Goal: Task Accomplishment & Management: Complete application form

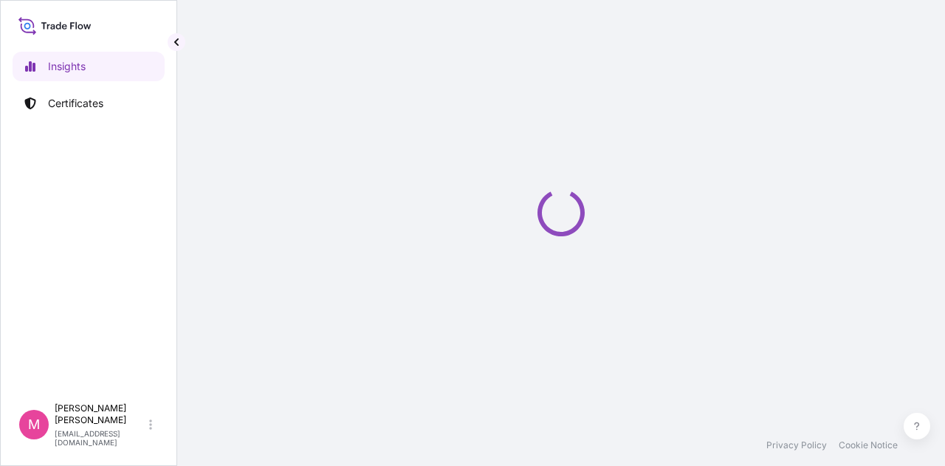
select select "2025"
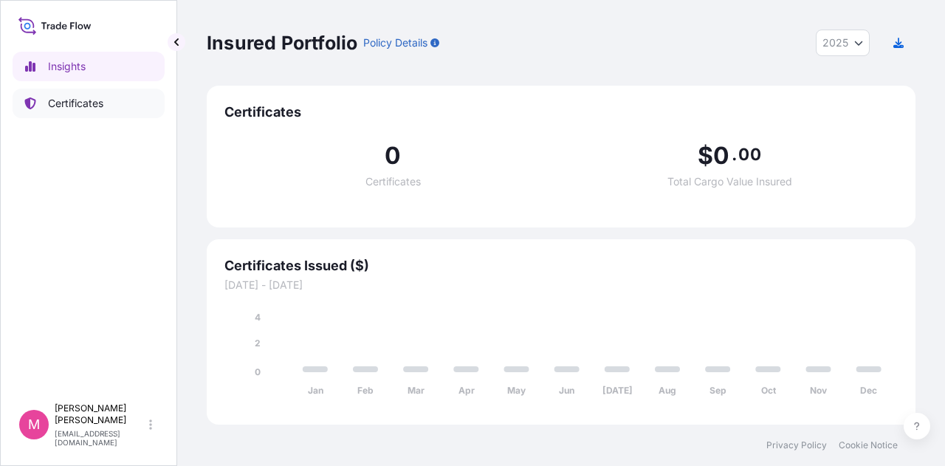
click at [68, 101] on p "Certificates" at bounding box center [75, 103] width 55 height 15
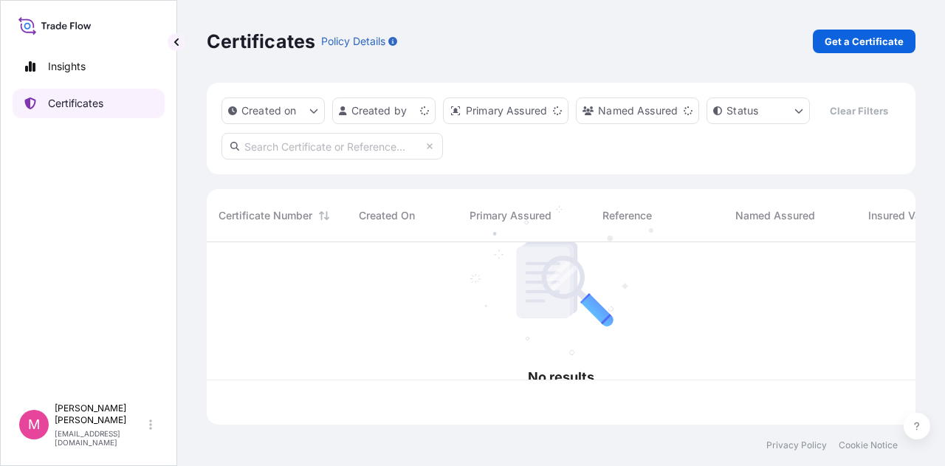
scroll to position [179, 697]
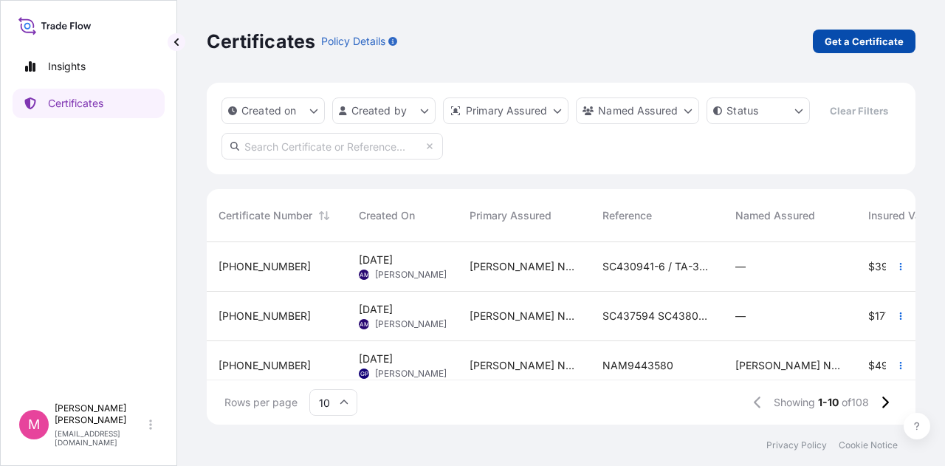
click at [852, 44] on p "Get a Certificate" at bounding box center [864, 41] width 79 height 15
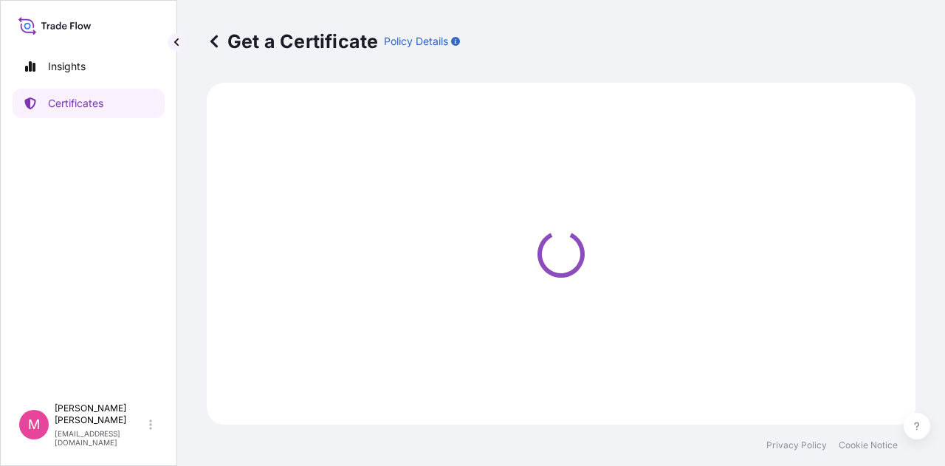
select select "Road / [GEOGRAPHIC_DATA]"
select select "Sea"
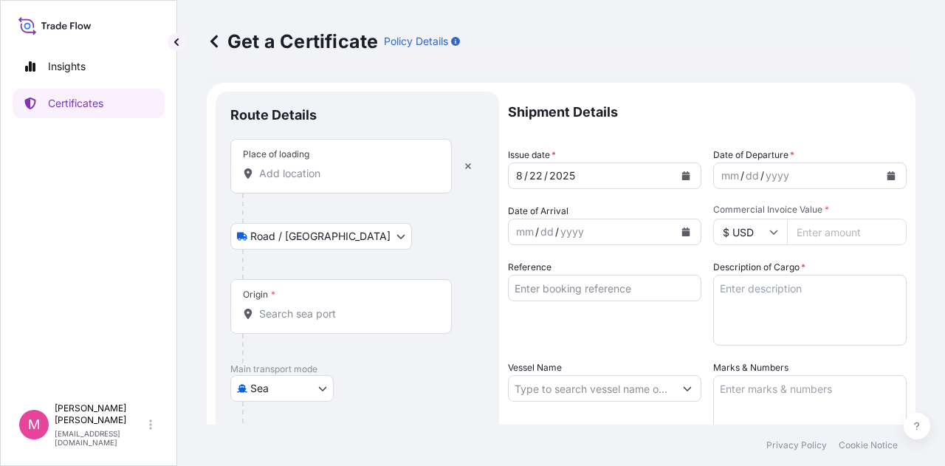
click at [341, 177] on input "Place of loading" at bounding box center [346, 173] width 174 height 15
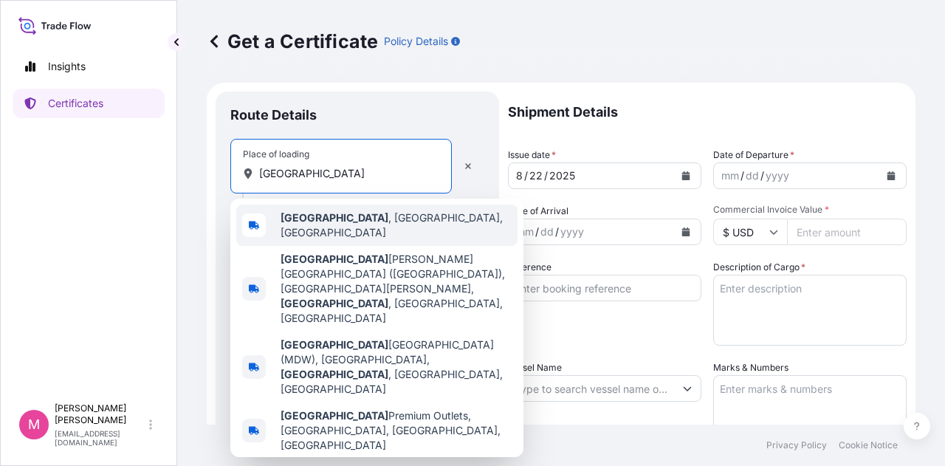
click at [367, 224] on div "[GEOGRAPHIC_DATA] , [GEOGRAPHIC_DATA], [GEOGRAPHIC_DATA]" at bounding box center [376, 225] width 281 height 41
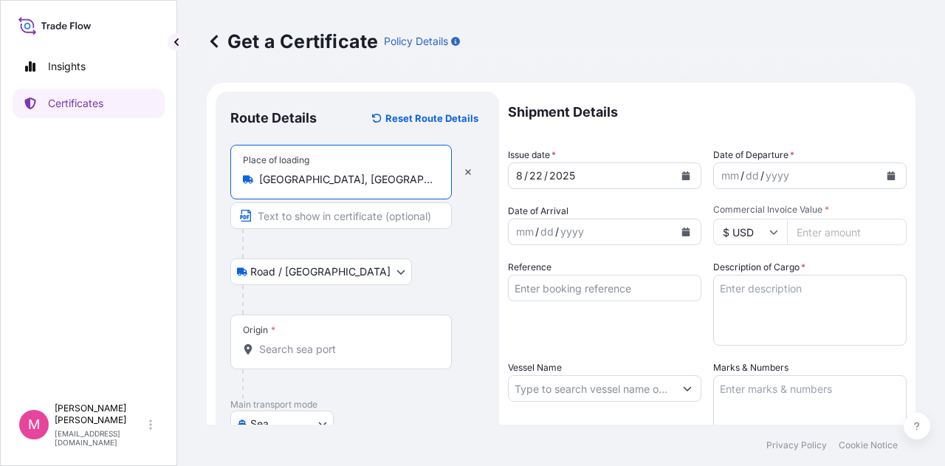
type input "Chicago, IL, USA"
click at [317, 343] on input "Origin *" at bounding box center [346, 349] width 174 height 15
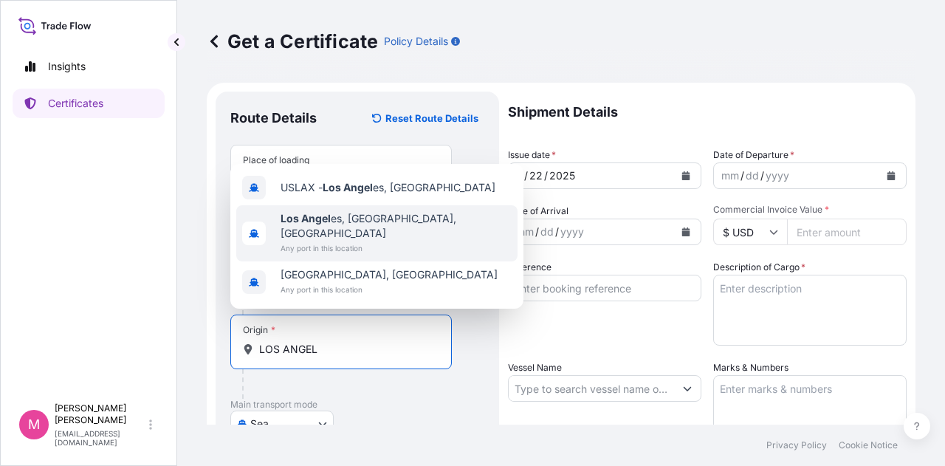
click at [380, 243] on span "Any port in this location" at bounding box center [396, 248] width 231 height 15
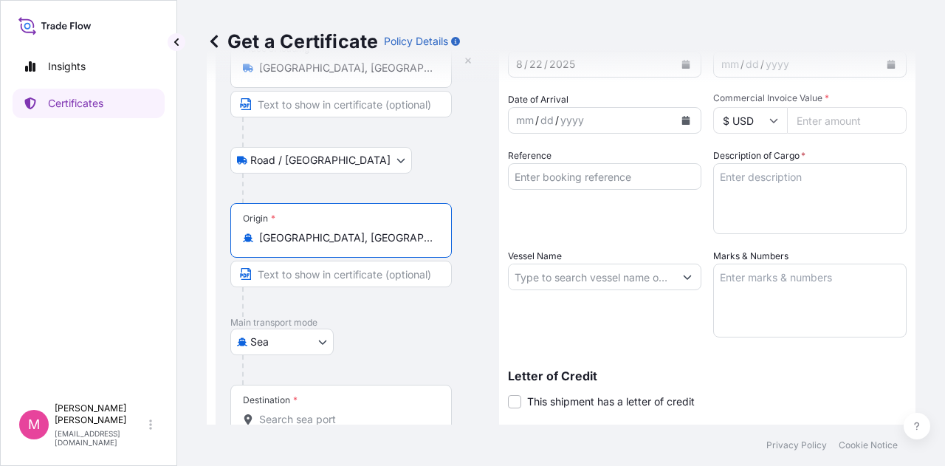
scroll to position [148, 0]
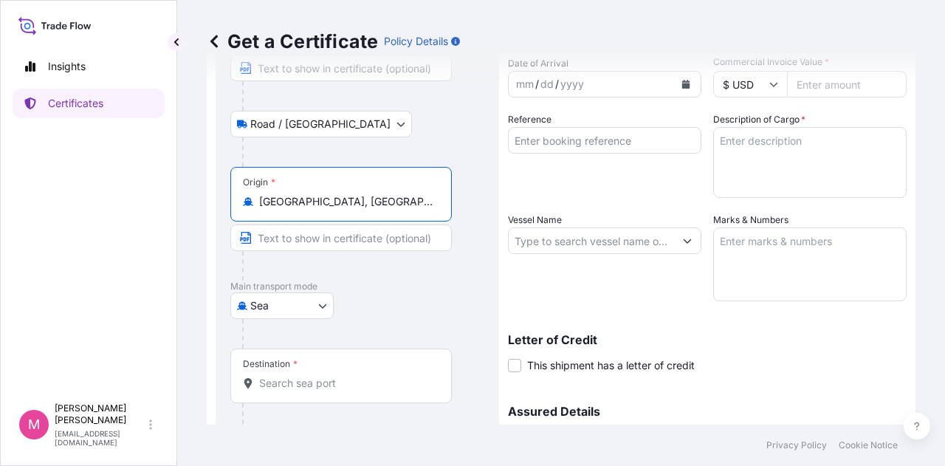
type input "Los Angeles, CA, USA"
click at [354, 385] on input "Destination *" at bounding box center [346, 383] width 174 height 15
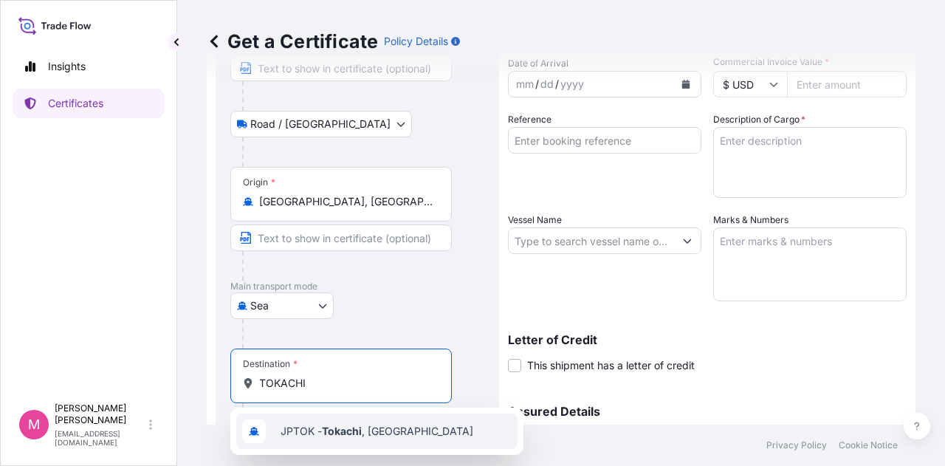
click at [366, 432] on span "JPTOK - Tokachi , Japan" at bounding box center [377, 431] width 193 height 15
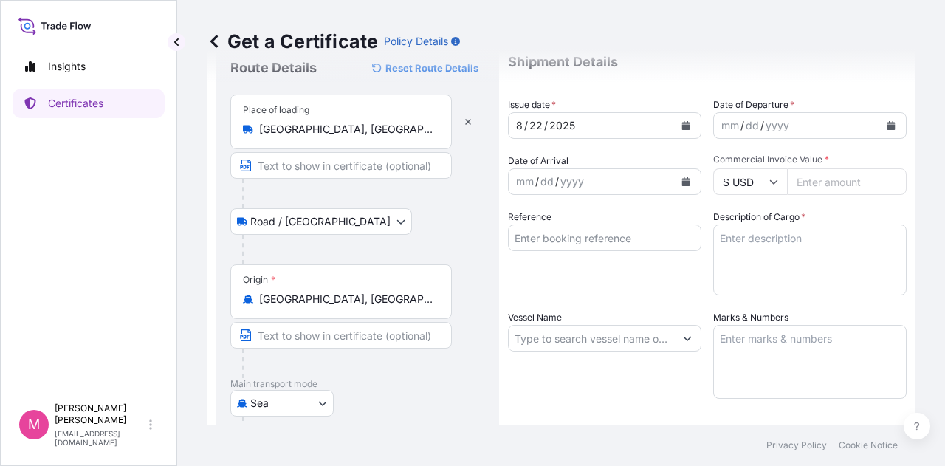
scroll to position [0, 0]
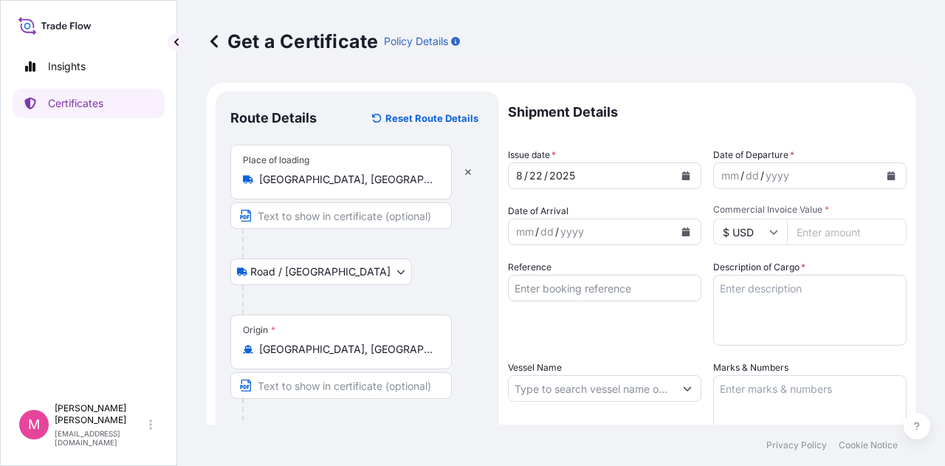
type input "JPTOK - Tokachi, Japan"
click at [682, 175] on icon "Calendar" at bounding box center [686, 175] width 8 height 9
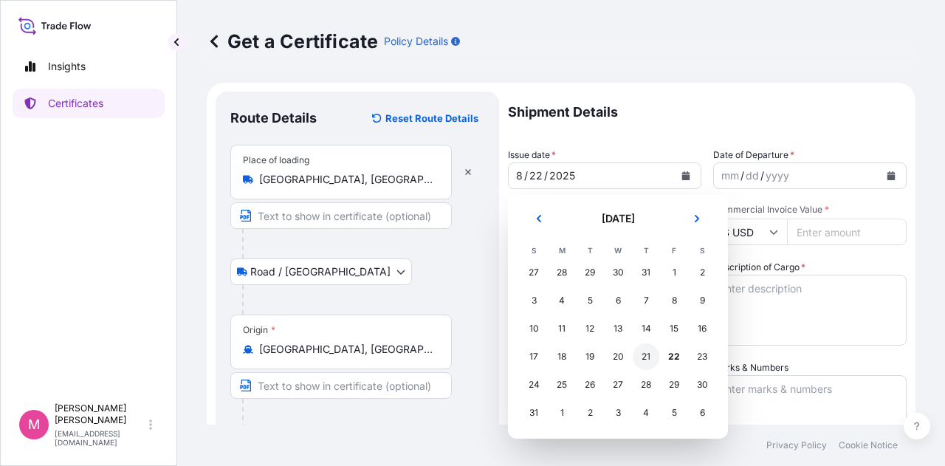
click at [646, 360] on div "21" at bounding box center [646, 356] width 27 height 27
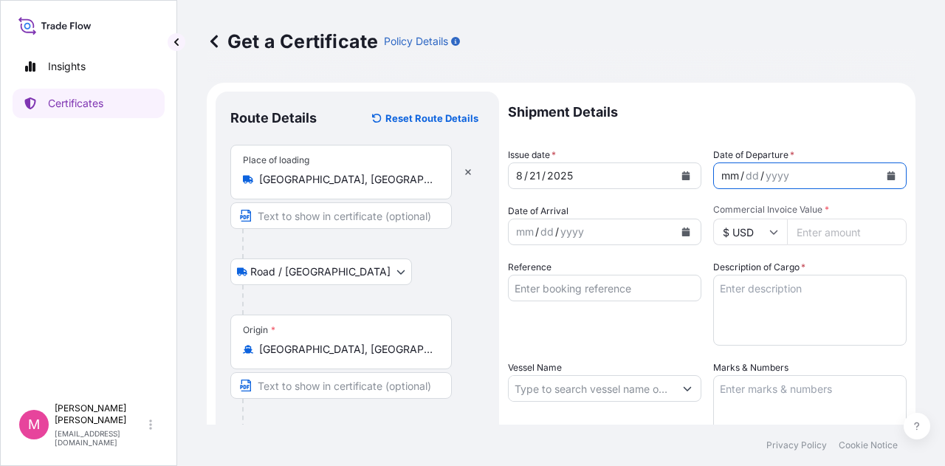
click at [802, 178] on div "mm / dd / yyyy" at bounding box center [796, 175] width 165 height 27
click at [888, 176] on icon "Calendar" at bounding box center [892, 175] width 8 height 9
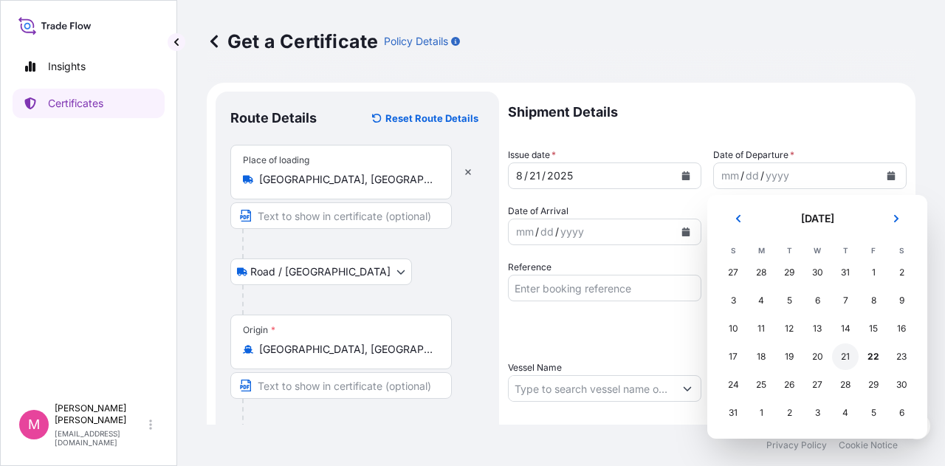
click at [847, 361] on div "21" at bounding box center [845, 356] width 27 height 27
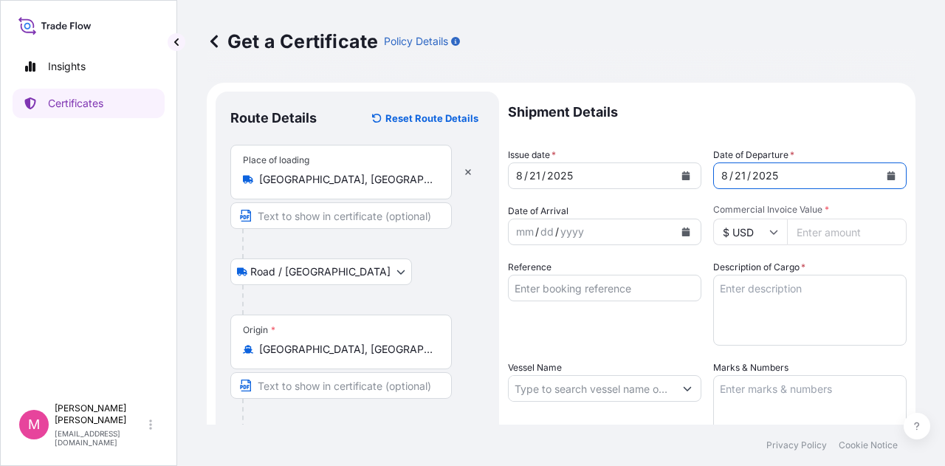
click at [682, 234] on icon "Calendar" at bounding box center [686, 231] width 8 height 9
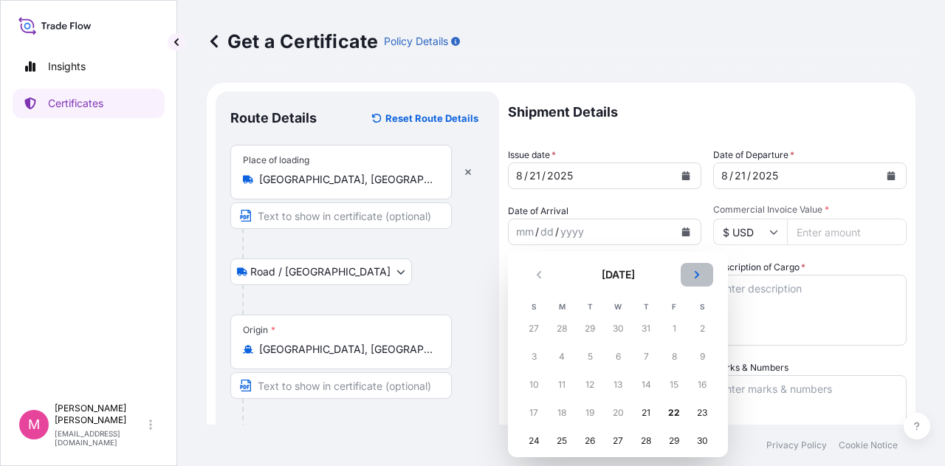
click at [696, 271] on icon "Next" at bounding box center [697, 274] width 9 height 9
click at [679, 357] on div "12" at bounding box center [674, 356] width 27 height 27
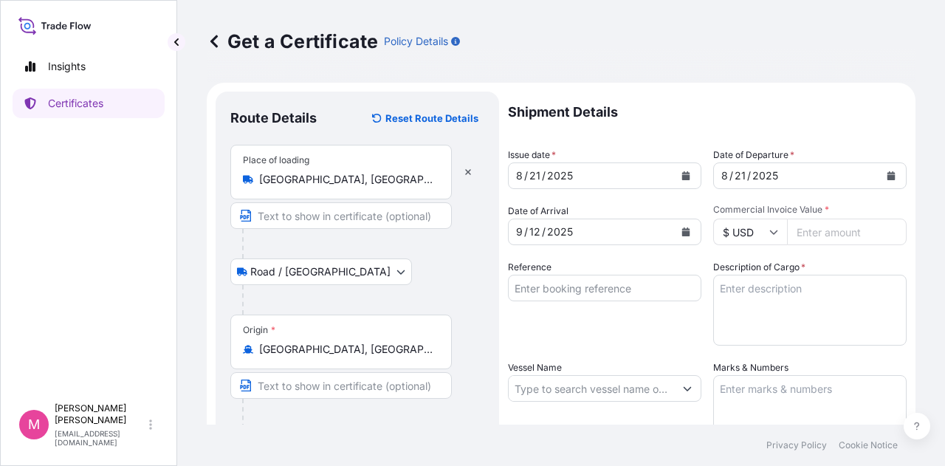
click at [829, 235] on input "Commercial Invoice Value *" at bounding box center [847, 232] width 120 height 27
type input "81564.08"
click at [847, 253] on div "Shipment Details Issue date * 8 / 21 / 2025 Date of Departure * 8 / 21 / 2025 D…" at bounding box center [707, 388] width 399 height 592
click at [617, 291] on input "Reference" at bounding box center [604, 288] width 193 height 27
type input "SC438837 / TA-3524"
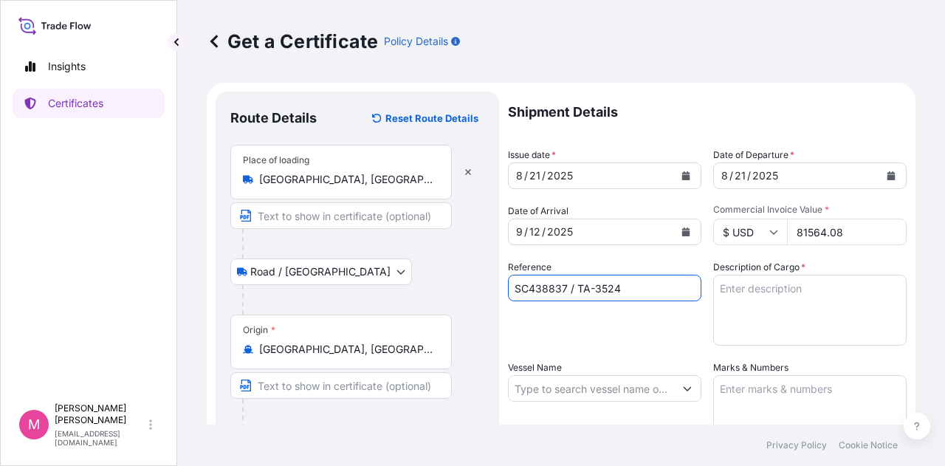
click at [658, 342] on div "Reference SC438837 / TA-3524" at bounding box center [604, 303] width 193 height 86
click at [771, 290] on textarea "Description of Cargo *" at bounding box center [809, 310] width 193 height 71
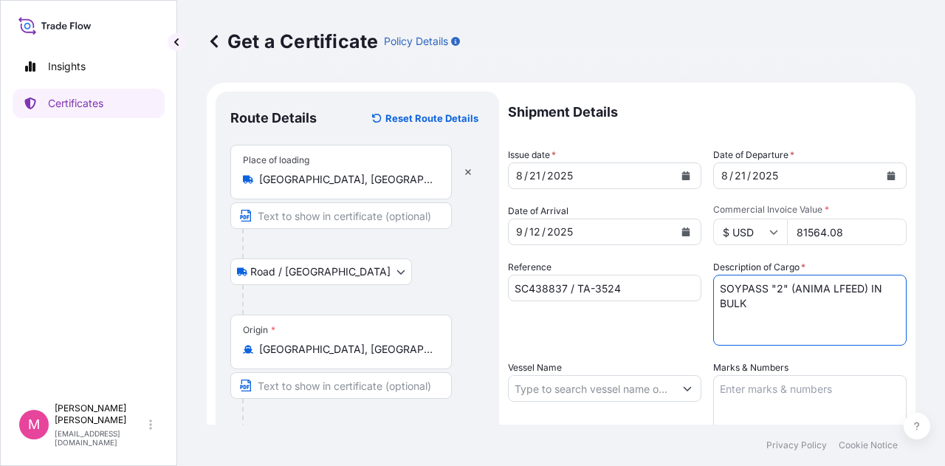
type textarea "SOYPASS "2" (ANIMA LFEED) IN BULK"
click at [660, 314] on div "Reference SC438837 / TA-3524" at bounding box center [604, 303] width 193 height 86
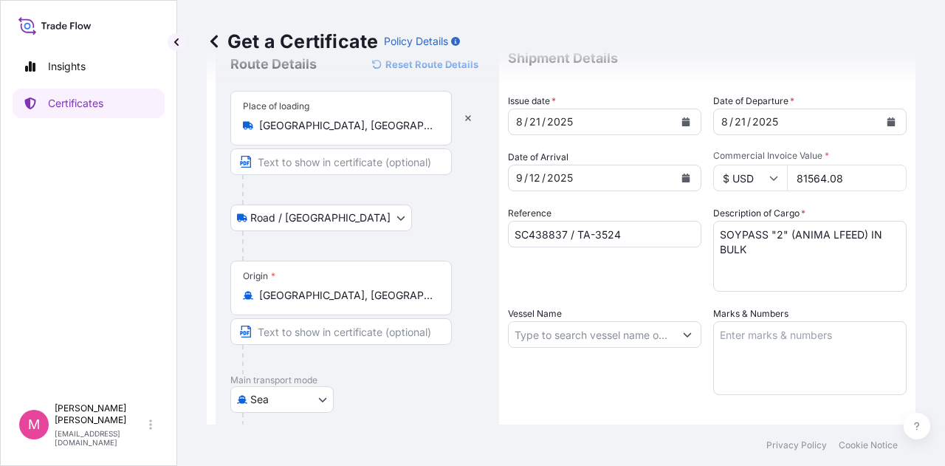
scroll to position [74, 0]
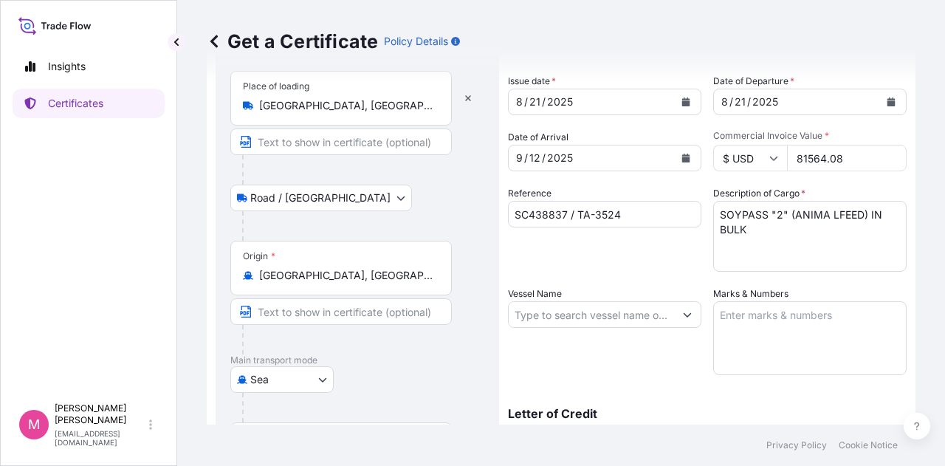
click at [612, 321] on input "Vessel Name" at bounding box center [591, 314] width 165 height 27
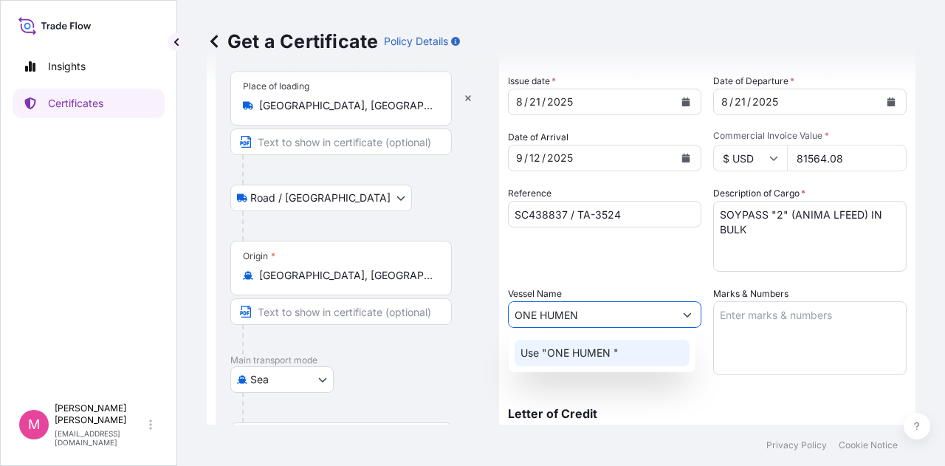
click at [597, 354] on p "Use "ONE HUMEN "" at bounding box center [570, 353] width 98 height 15
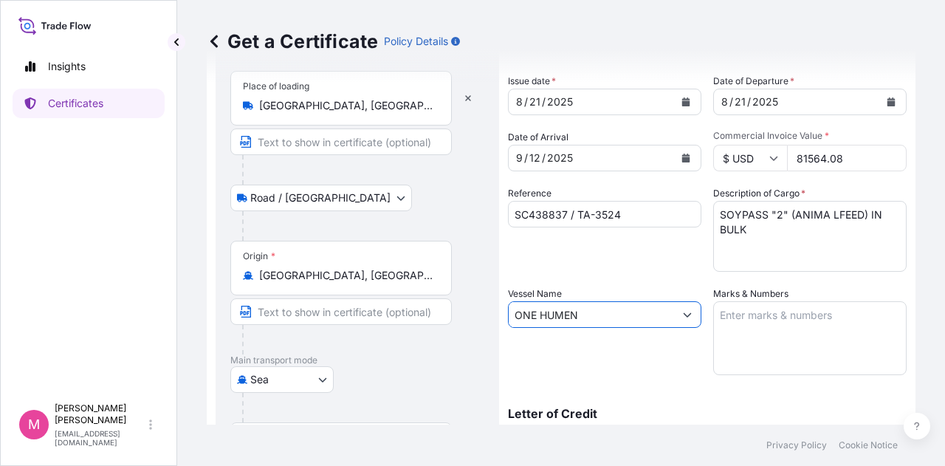
type input "ONE HUMEN"
click at [775, 320] on textarea "Marks & Numbers" at bounding box center [809, 338] width 193 height 74
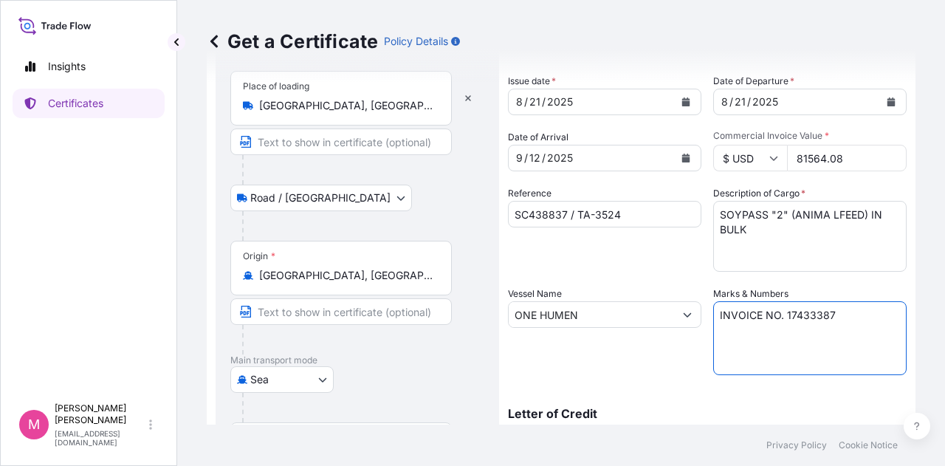
type textarea "INVOICE NO. 17433387"
click at [647, 382] on div "Shipment Details Issue date * 8 / 21 / 2025 Date of Departure * 8 / 21 / 2025 D…" at bounding box center [707, 314] width 399 height 592
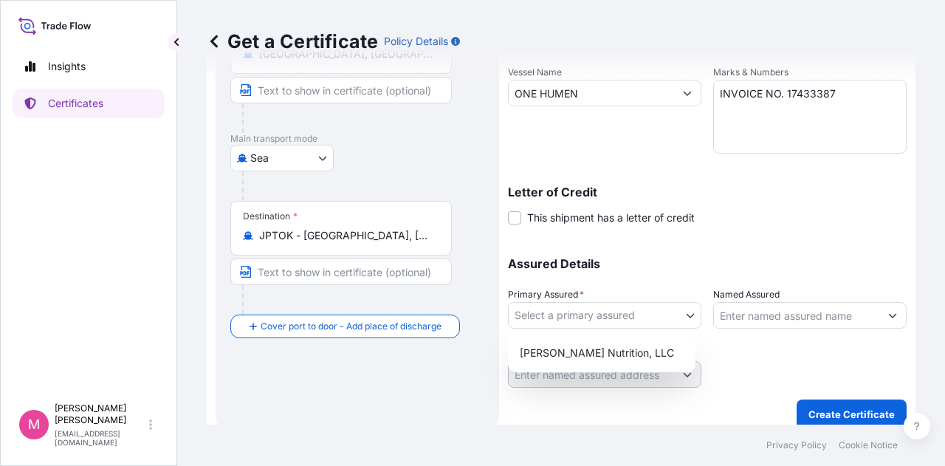
click at [685, 321] on body "Insights Certificates M Mikiko Adams madams@wilburellis.com Get a Certificate P…" at bounding box center [472, 233] width 945 height 466
click at [613, 351] on div "Wilbur-Ellis Nutrition, LLC" at bounding box center [602, 353] width 176 height 27
select select "31733"
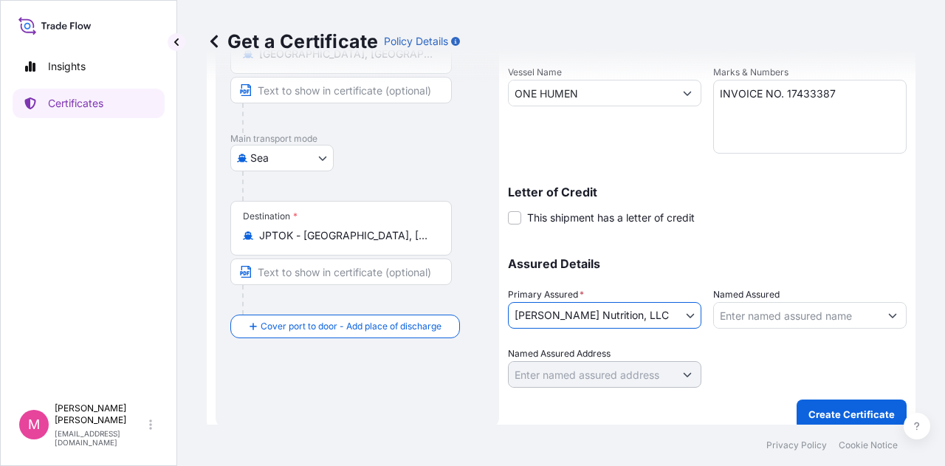
click at [773, 369] on div at bounding box center [809, 366] width 193 height 41
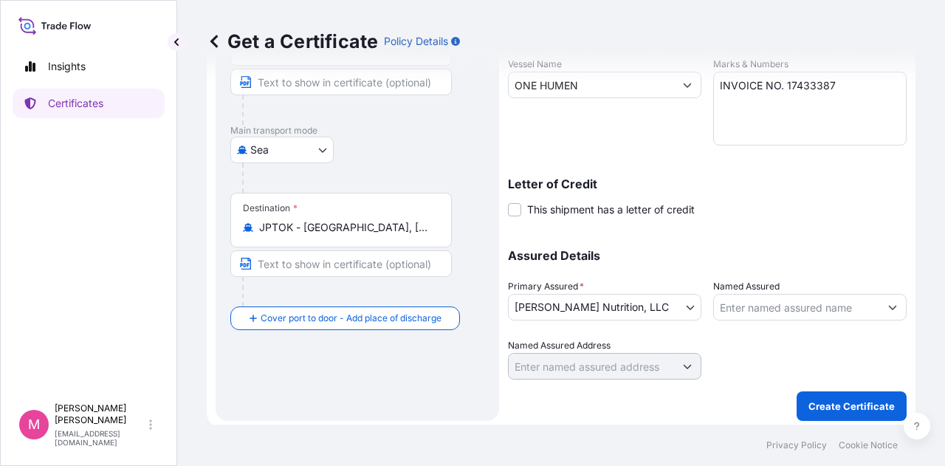
scroll to position [308, 0]
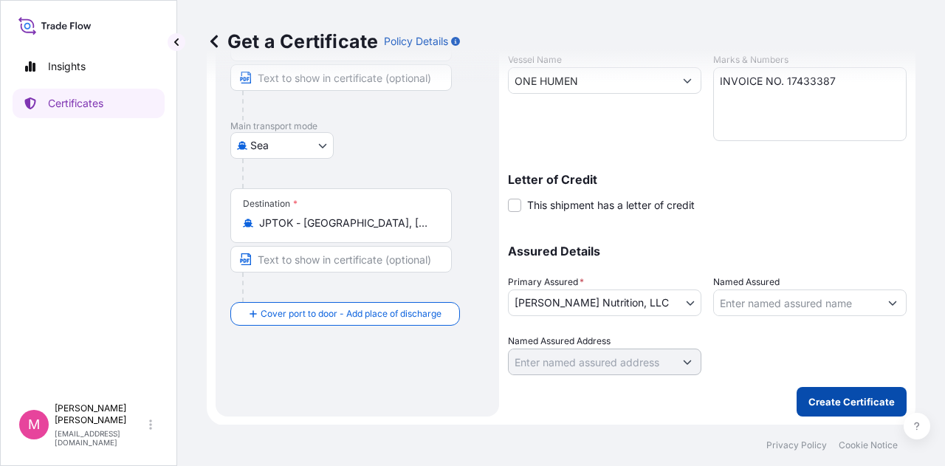
click at [854, 398] on p "Create Certificate" at bounding box center [852, 401] width 86 height 15
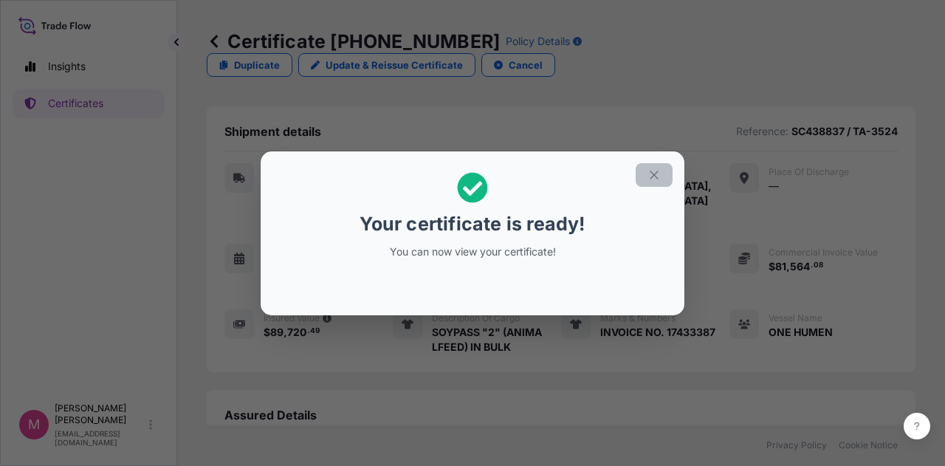
click at [658, 172] on icon "button" at bounding box center [654, 174] width 13 height 13
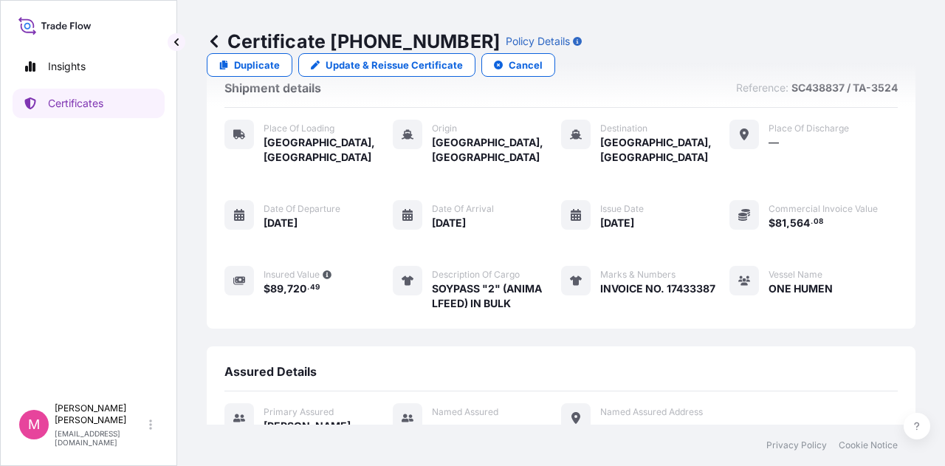
scroll to position [214, 0]
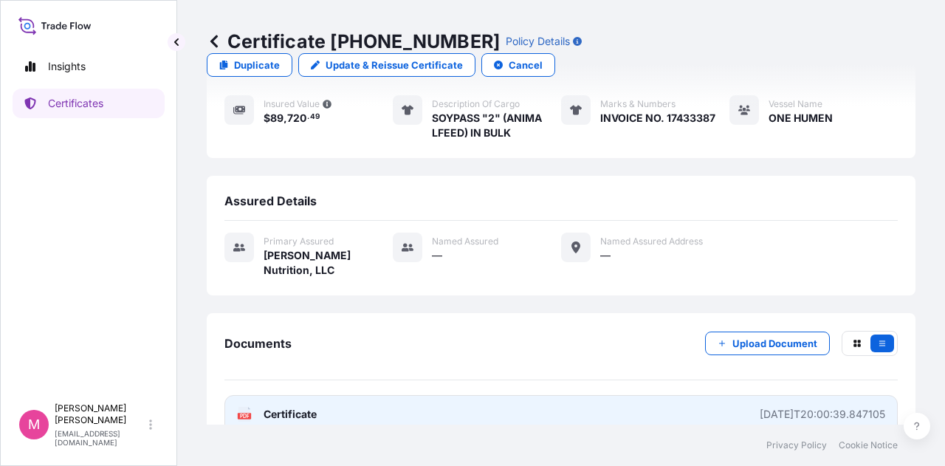
click at [360, 395] on link "PDF Certificate 2025-08-22T20:00:39.847105" at bounding box center [562, 414] width 674 height 38
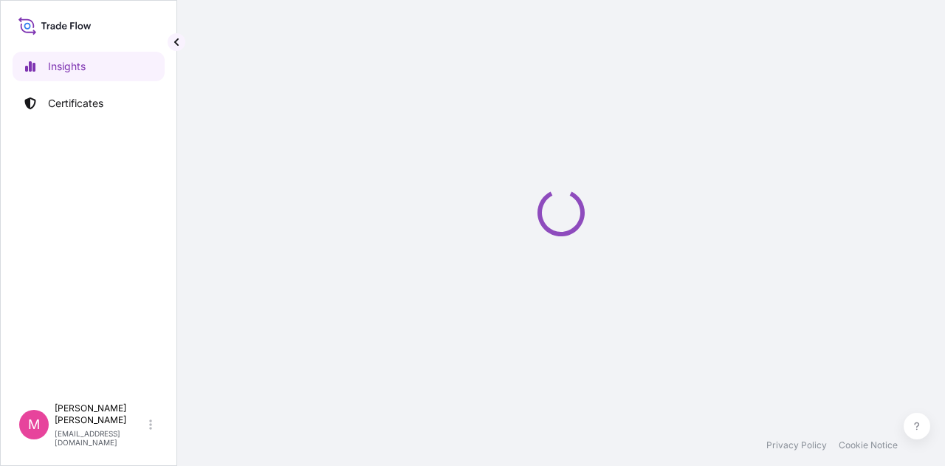
select select "2025"
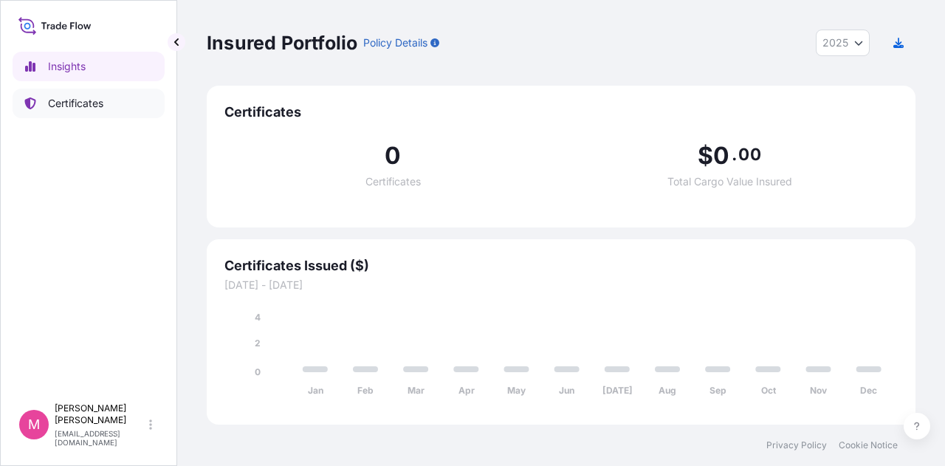
click at [86, 103] on p "Certificates" at bounding box center [75, 103] width 55 height 15
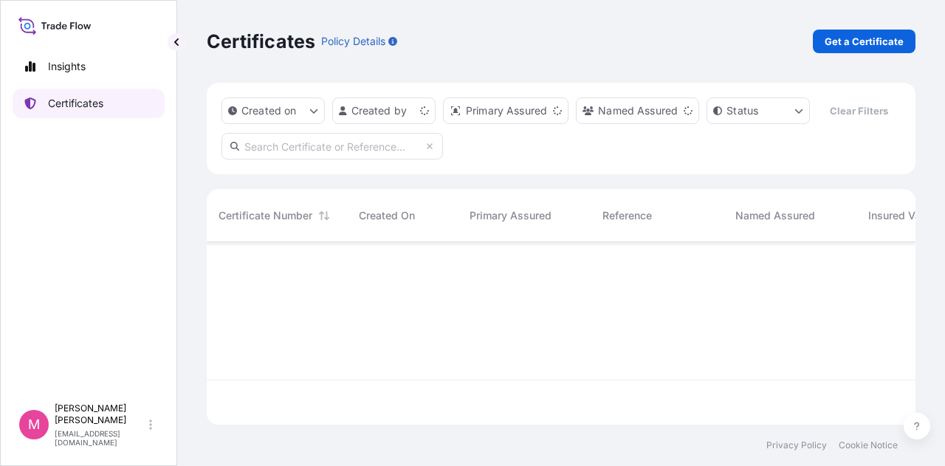
scroll to position [179, 697]
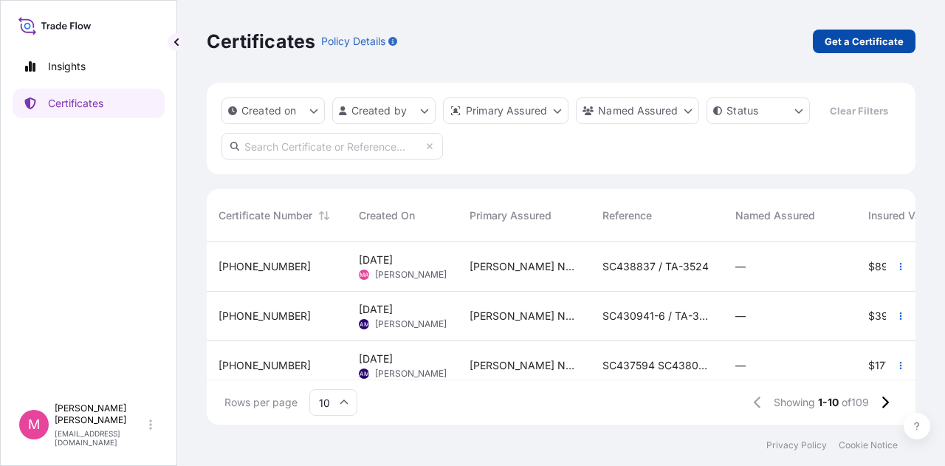
click at [874, 40] on p "Get a Certificate" at bounding box center [864, 41] width 79 height 15
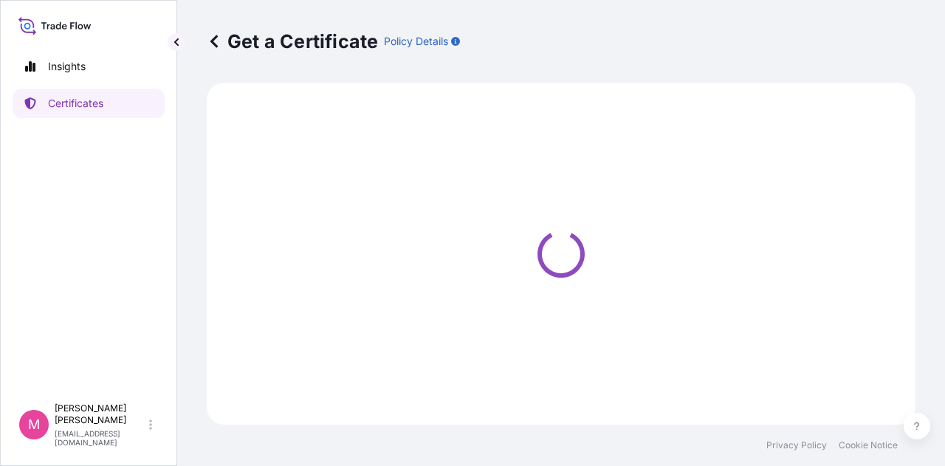
select select "Sea"
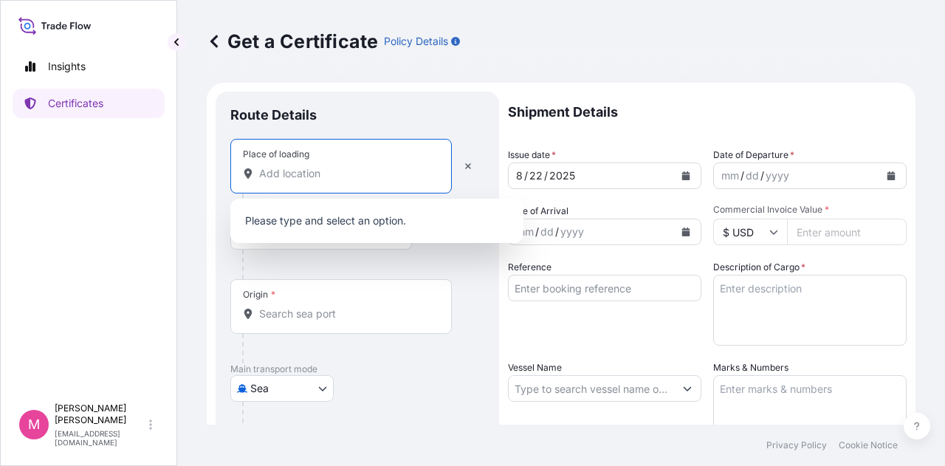
click at [369, 177] on input "Place of loading" at bounding box center [346, 173] width 174 height 15
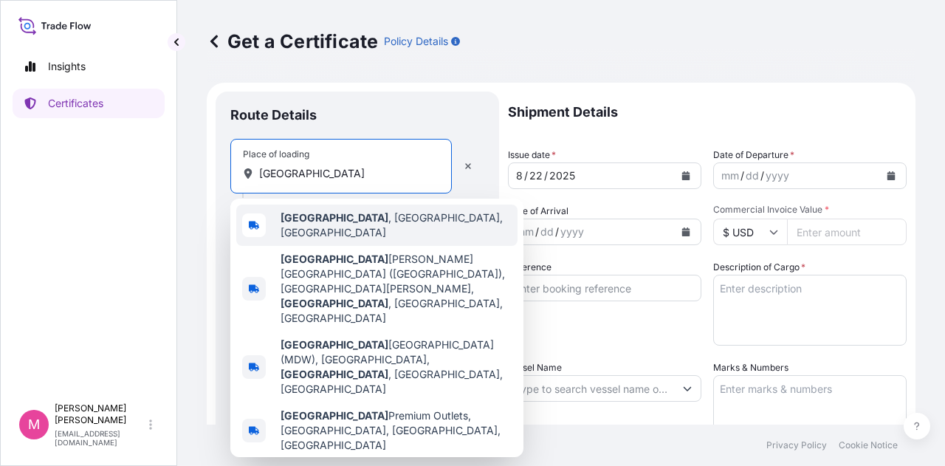
click at [347, 216] on span "[GEOGRAPHIC_DATA] , [GEOGRAPHIC_DATA], [GEOGRAPHIC_DATA]" at bounding box center [396, 225] width 231 height 30
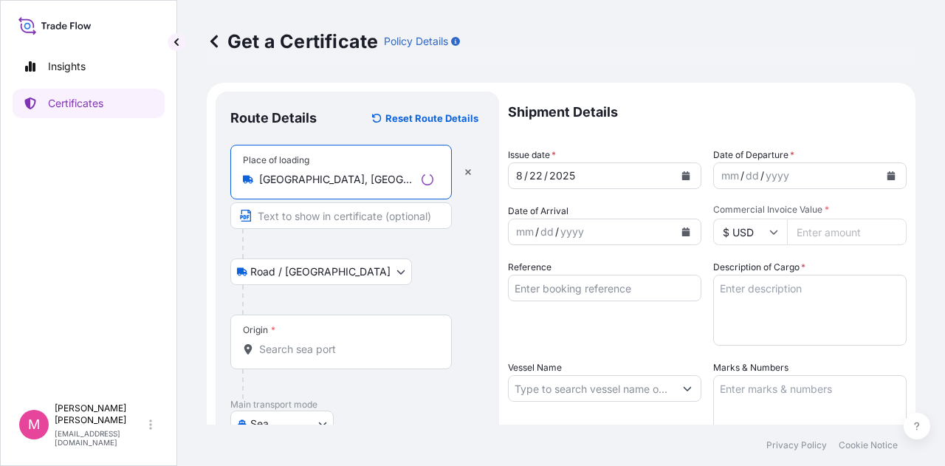
type input "[GEOGRAPHIC_DATA], [GEOGRAPHIC_DATA], [GEOGRAPHIC_DATA]"
click at [483, 241] on div at bounding box center [363, 244] width 242 height 30
click at [332, 354] on input "Origin *" at bounding box center [346, 349] width 174 height 15
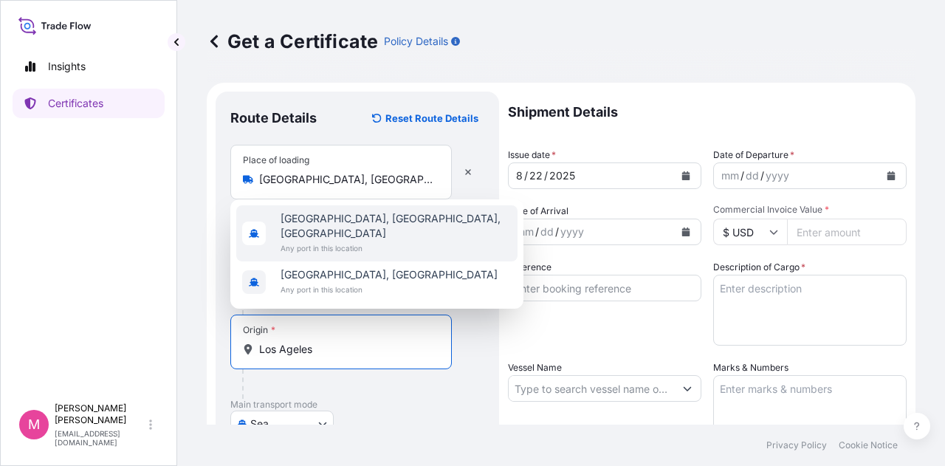
click at [376, 234] on span "[GEOGRAPHIC_DATA], [GEOGRAPHIC_DATA], [GEOGRAPHIC_DATA]" at bounding box center [396, 226] width 231 height 30
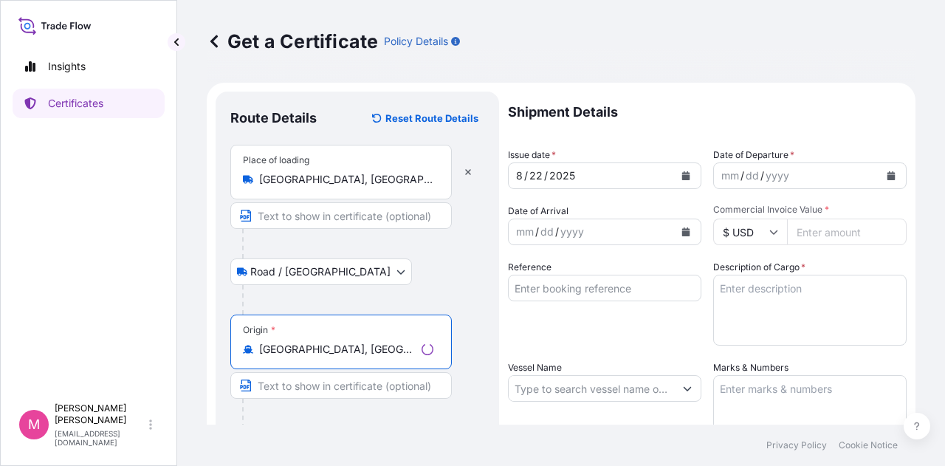
type input "Los Angeles, CA, USA"
click at [474, 354] on div "Origin * Los Angeles, CA, USA" at bounding box center [357, 372] width 254 height 114
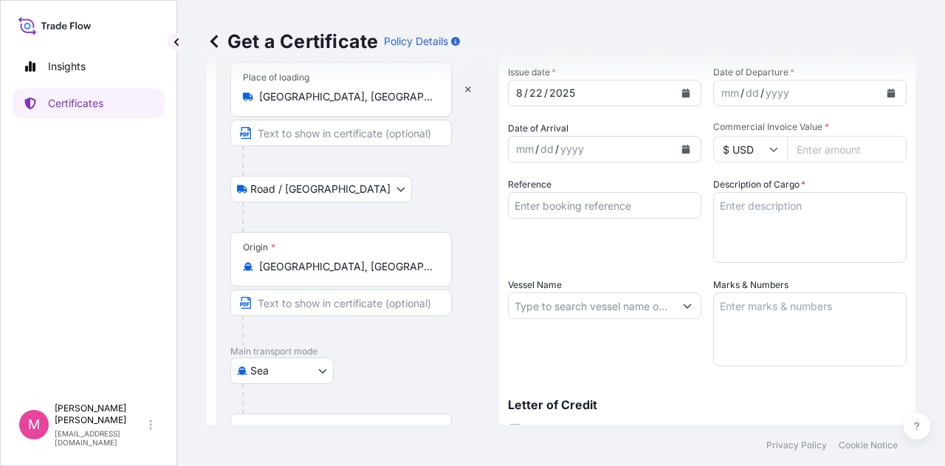
scroll to position [148, 0]
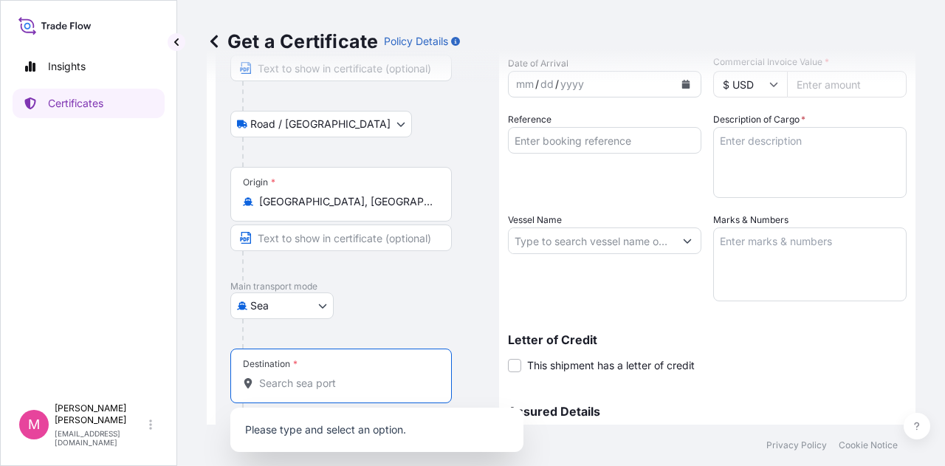
click at [378, 389] on input "Destination *" at bounding box center [346, 383] width 174 height 15
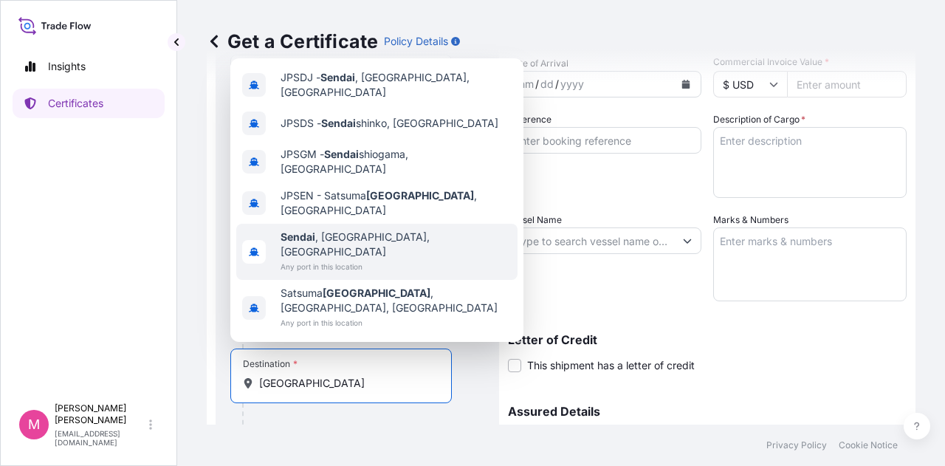
click at [366, 259] on span "Sendai , Miyagi, Japan" at bounding box center [396, 245] width 231 height 30
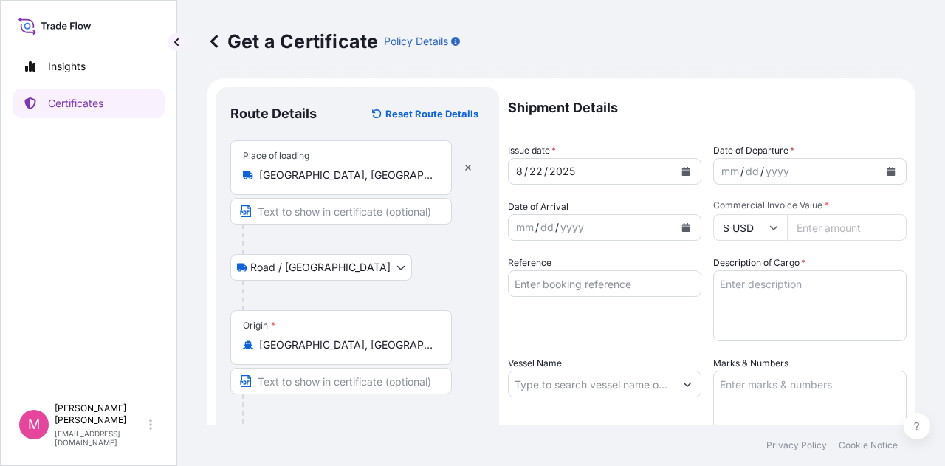
scroll to position [0, 0]
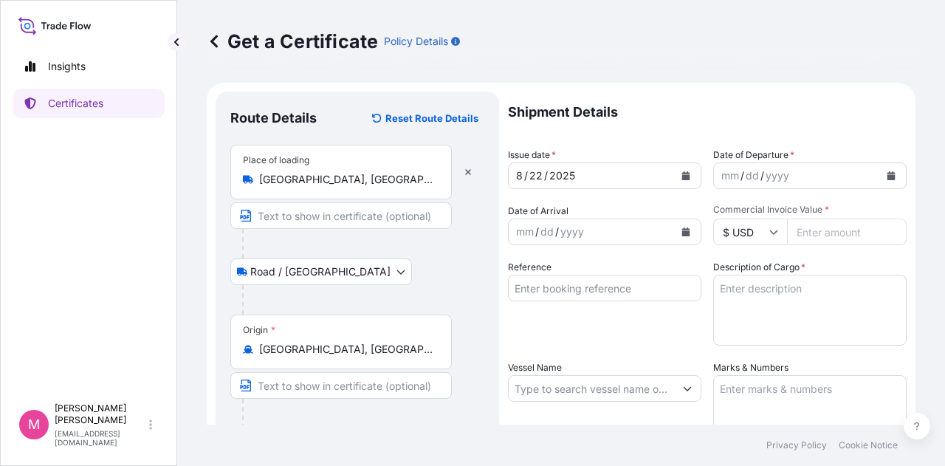
type input "Sendai, Miyagi, Japan"
click at [685, 175] on icon "Calendar" at bounding box center [686, 175] width 9 height 9
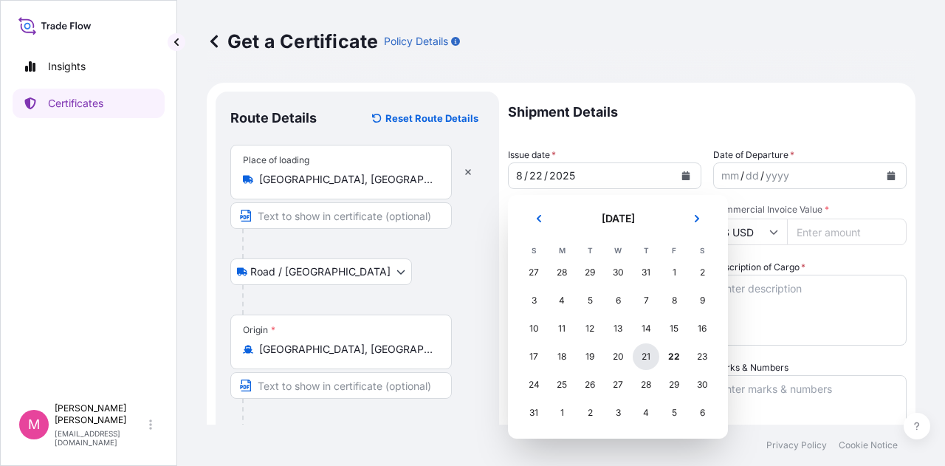
click at [645, 357] on div "21" at bounding box center [646, 356] width 27 height 27
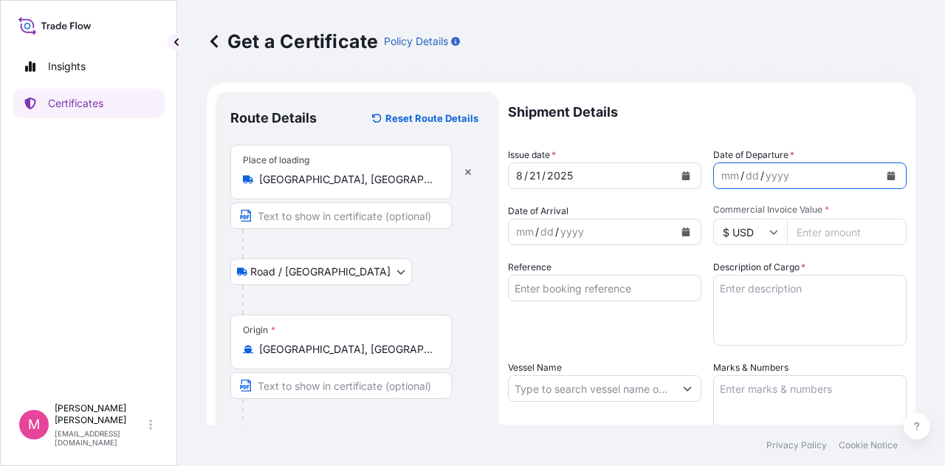
click at [888, 175] on icon "Calendar" at bounding box center [892, 175] width 8 height 9
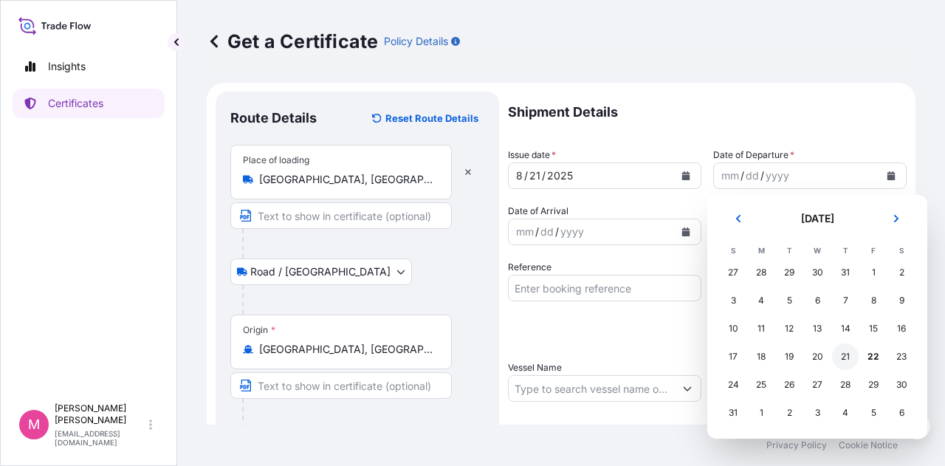
click at [849, 359] on div "21" at bounding box center [845, 356] width 27 height 27
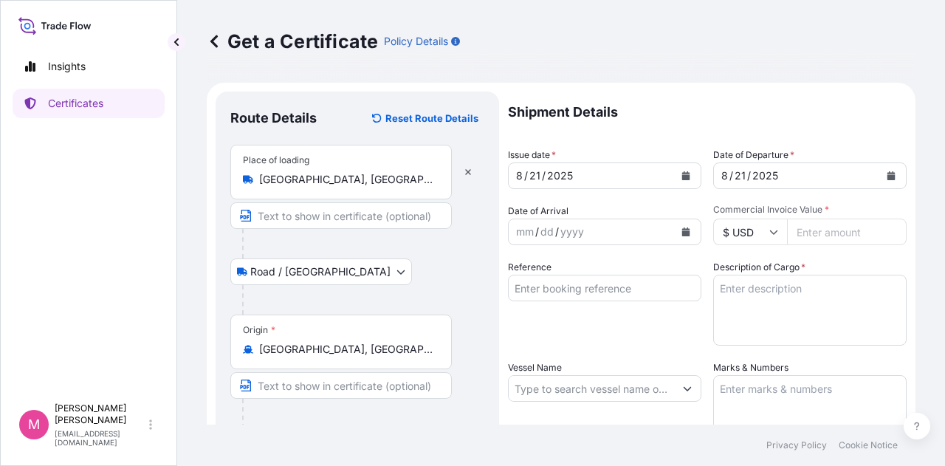
click at [654, 258] on div "Shipment Details Issue date * 8 / 21 / 2025 Date of Departure * 8 / 21 / 2025 D…" at bounding box center [707, 388] width 399 height 592
click at [683, 237] on button "Calendar" at bounding box center [686, 232] width 24 height 24
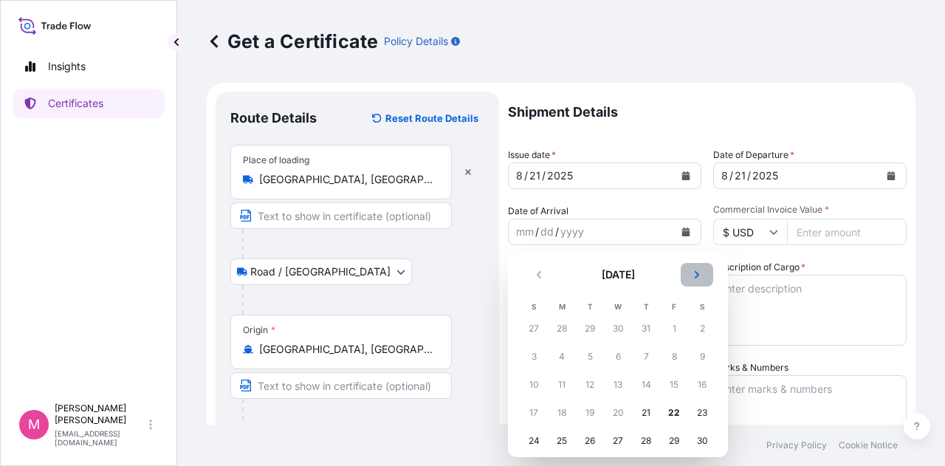
click at [695, 273] on icon "Next" at bounding box center [697, 274] width 9 height 9
click at [645, 358] on div "11" at bounding box center [646, 356] width 27 height 27
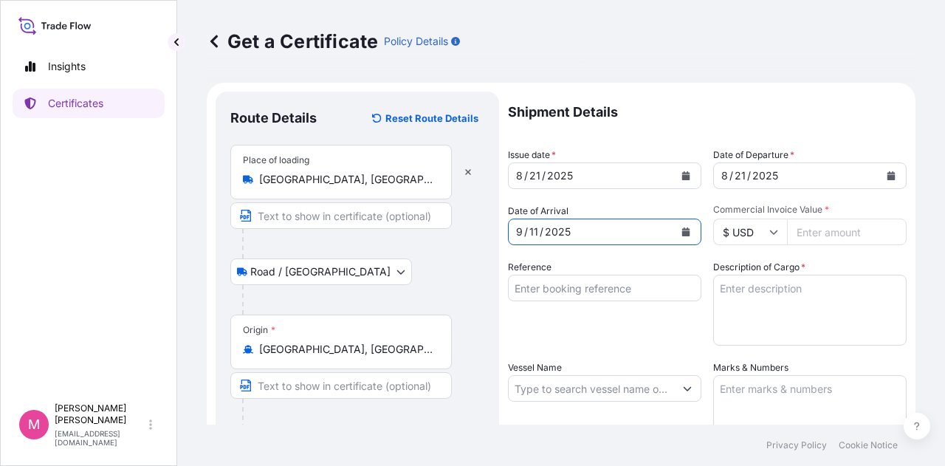
click at [821, 233] on input "Commercial Invoice Value *" at bounding box center [847, 232] width 120 height 27
type input "77272.89"
click at [609, 290] on input "Reference" at bounding box center [604, 288] width 193 height 27
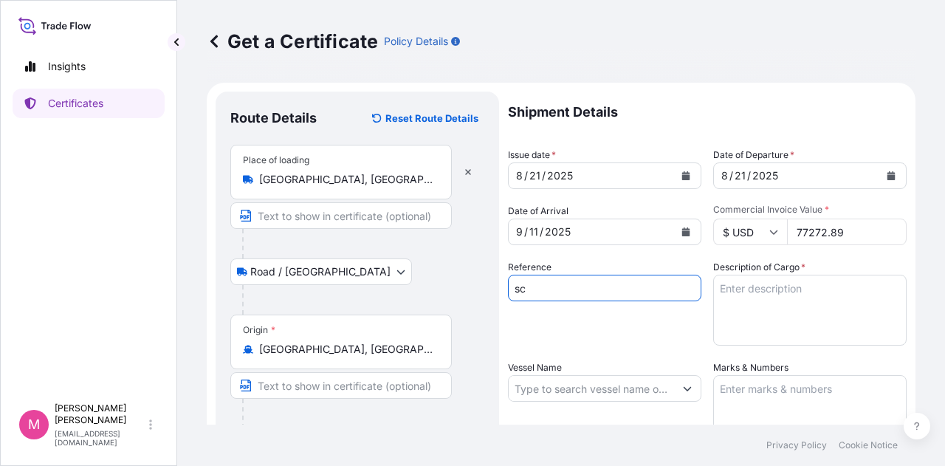
type input "s"
type input "SC438836 / TA-3527"
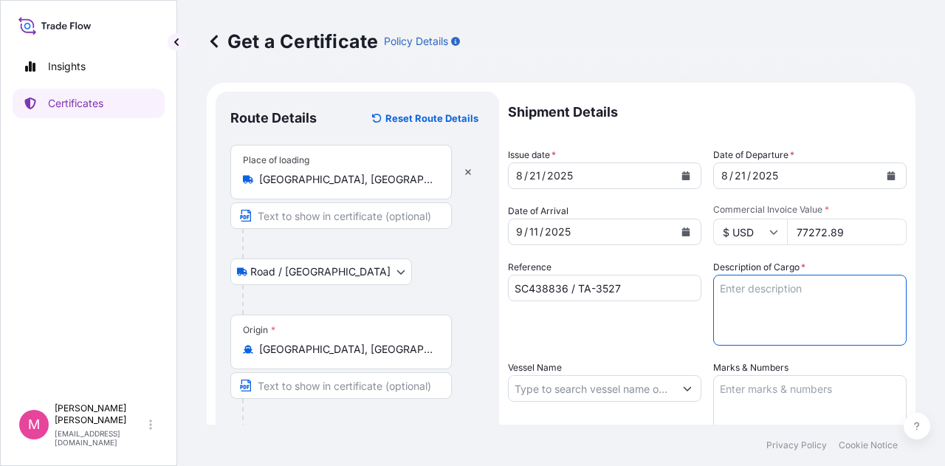
click at [739, 293] on textarea "Description of Cargo *" at bounding box center [809, 310] width 193 height 71
type textarea "SOYPSS "2" (ANIMAL FEED) IN BULK"
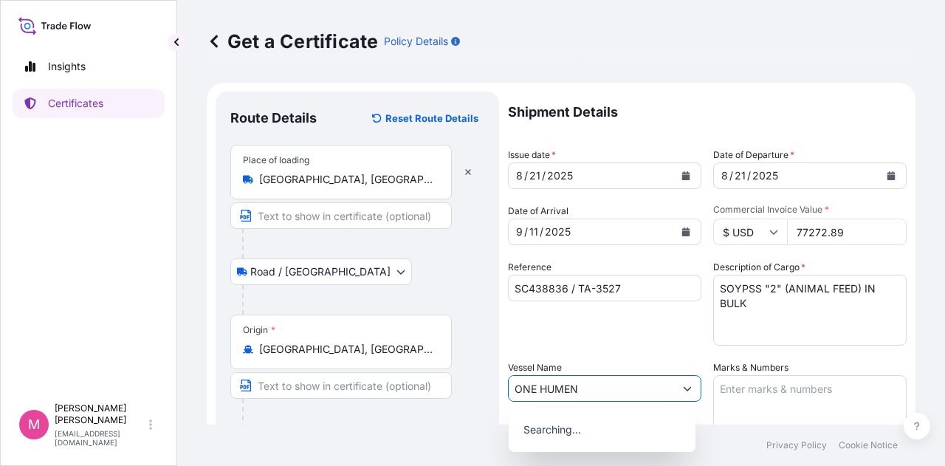
type input "ONE HUMEN"
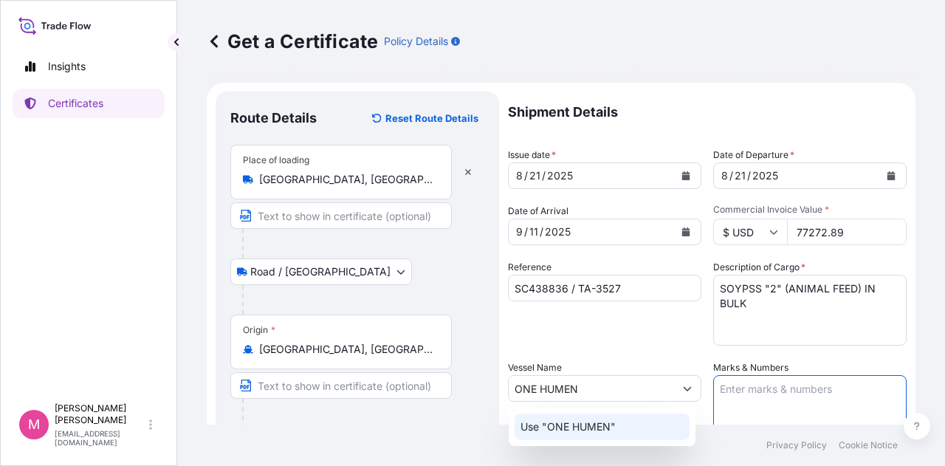
click at [586, 424] on p "Use "ONE HUMEN"" at bounding box center [568, 426] width 95 height 15
click at [794, 395] on textarea "Marks & Numbers" at bounding box center [809, 412] width 193 height 74
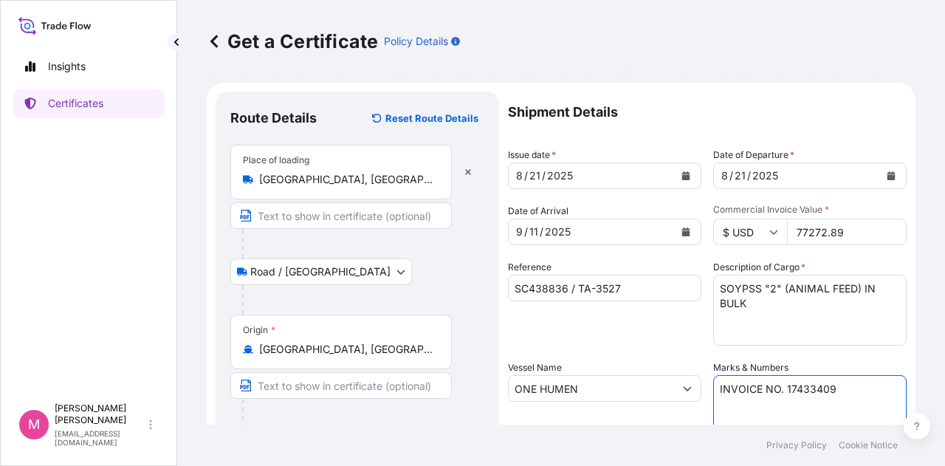
type textarea "INVOICE NO. 17433409"
click at [657, 338] on div "Reference SC438836 / TA-3527" at bounding box center [604, 303] width 193 height 86
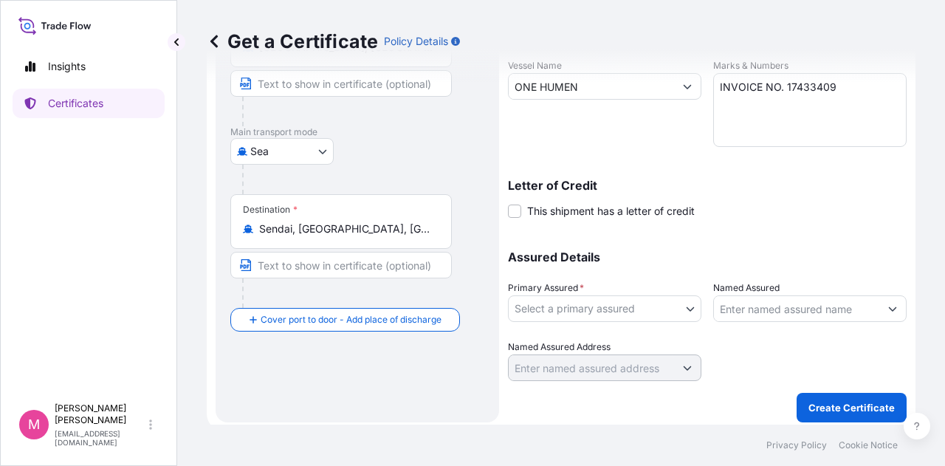
scroll to position [308, 0]
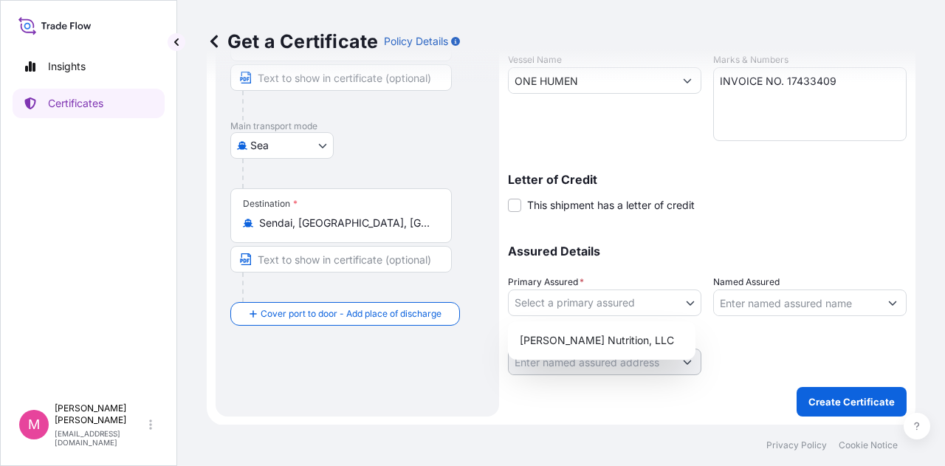
click at [685, 305] on body "Insights Certificates M Mikiko Adams madams@wilburellis.com Get a Certificate P…" at bounding box center [472, 233] width 945 height 466
click at [640, 343] on div "Wilbur-Ellis Nutrition, LLC" at bounding box center [602, 340] width 176 height 27
select select "31733"
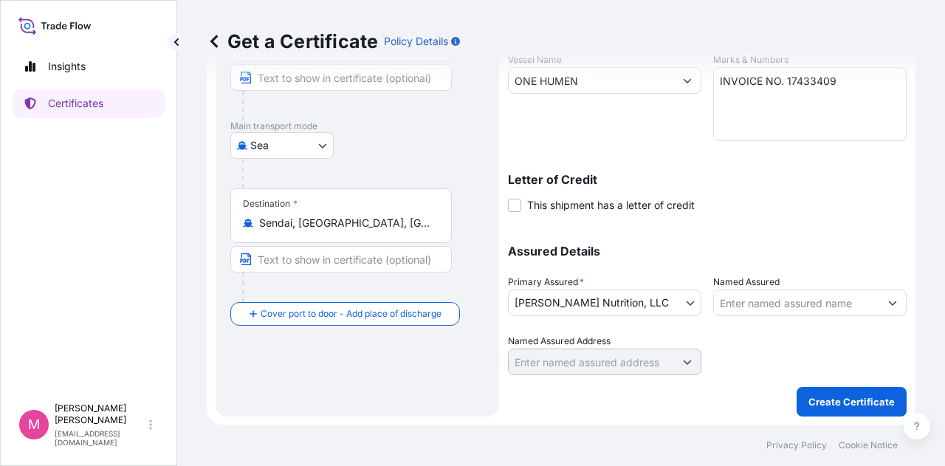
click at [773, 341] on div at bounding box center [809, 354] width 193 height 41
click at [846, 404] on p "Create Certificate" at bounding box center [852, 401] width 86 height 15
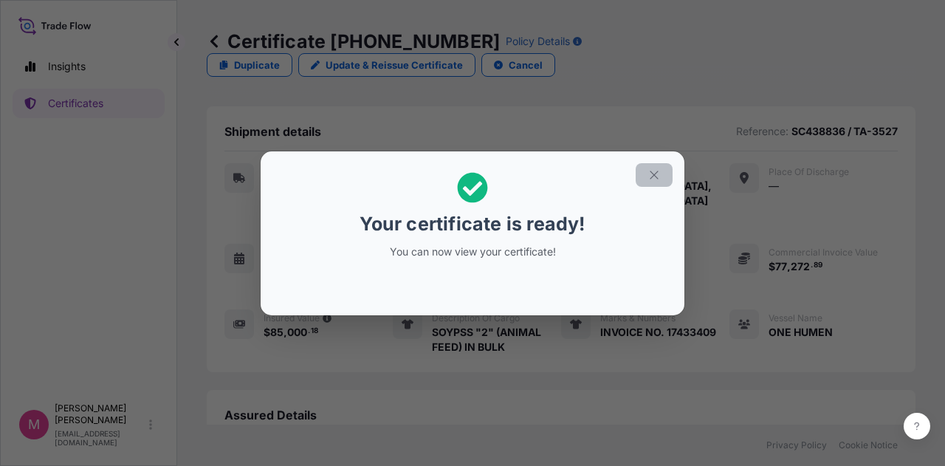
click at [659, 173] on icon "button" at bounding box center [654, 174] width 13 height 13
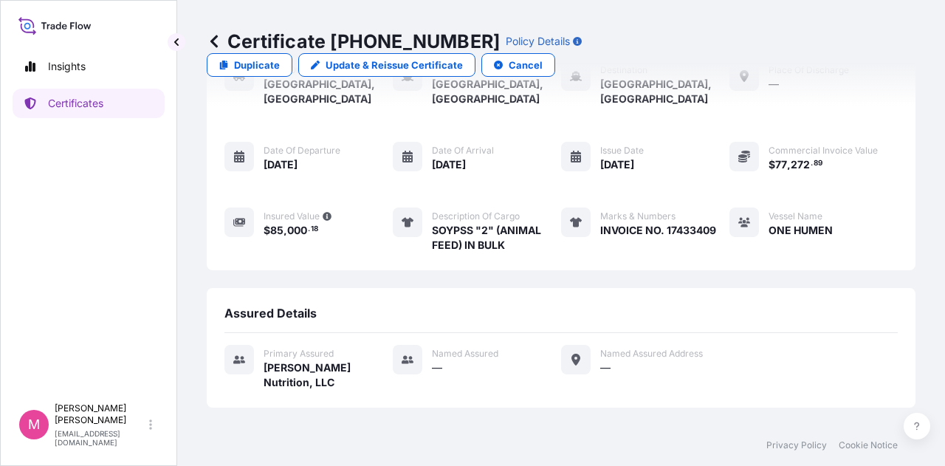
scroll to position [214, 0]
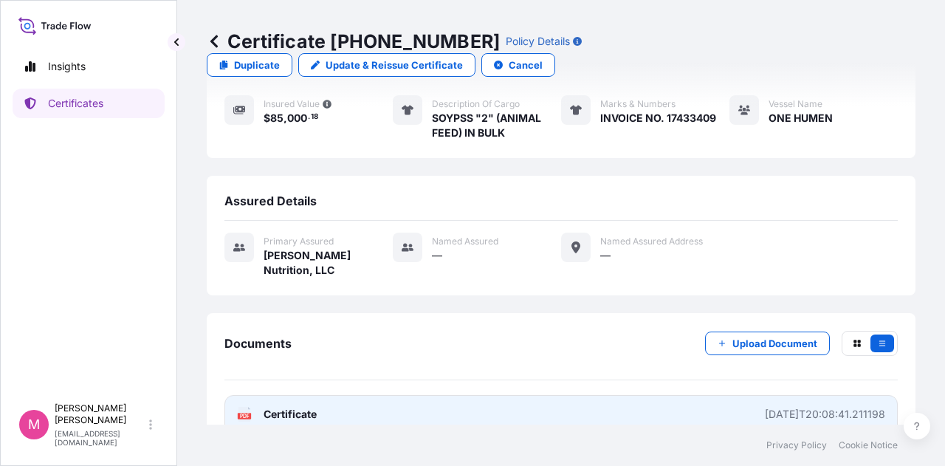
click at [670, 395] on link "PDF Certificate 2025-08-22T20:08:41.211198" at bounding box center [562, 414] width 674 height 38
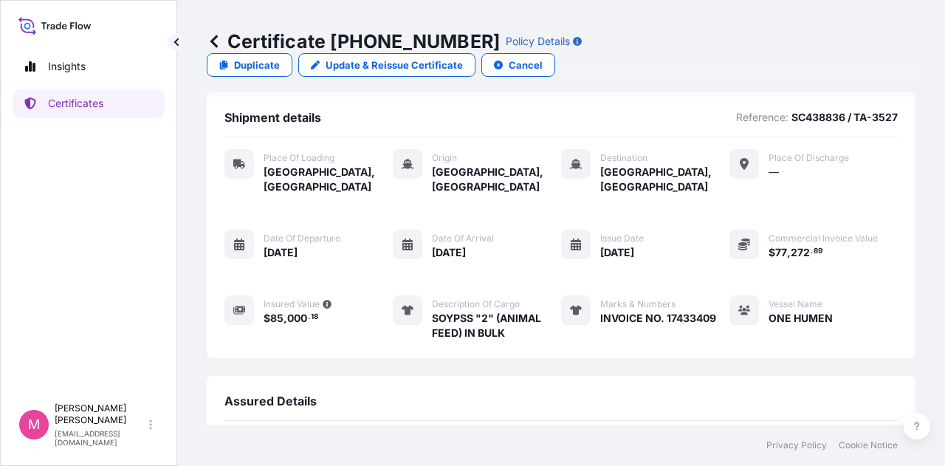
scroll to position [0, 0]
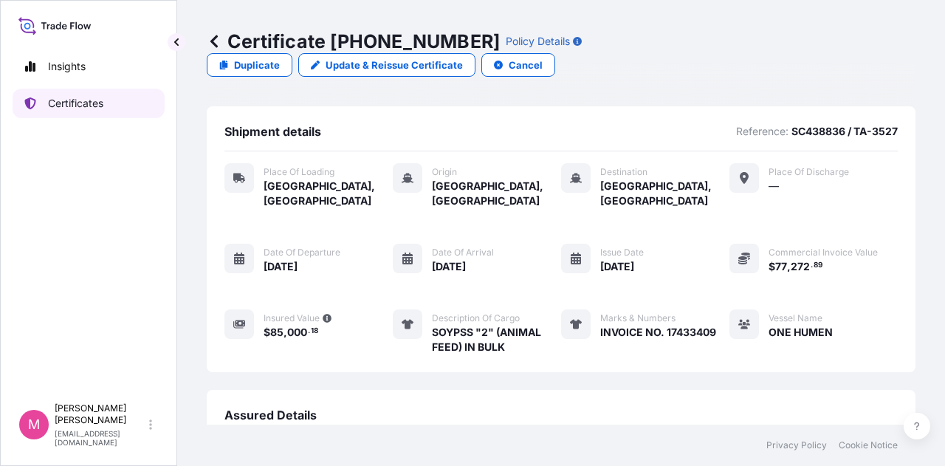
click at [83, 107] on p "Certificates" at bounding box center [75, 103] width 55 height 15
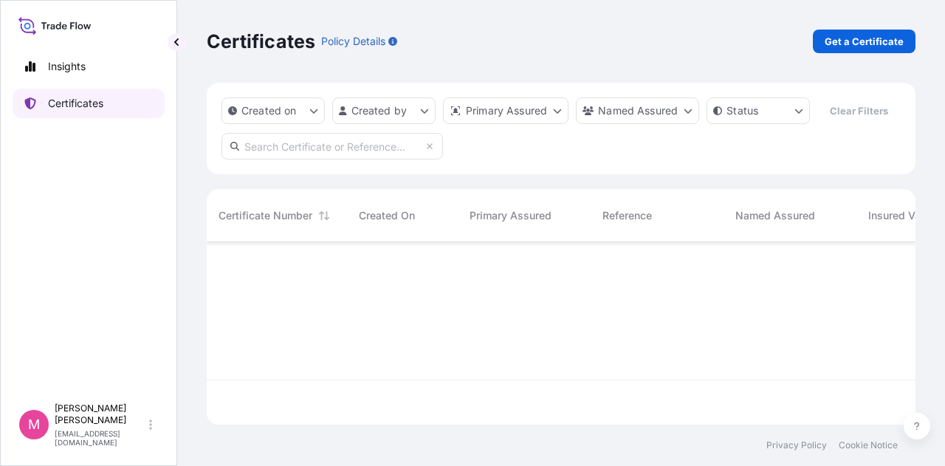
scroll to position [179, 697]
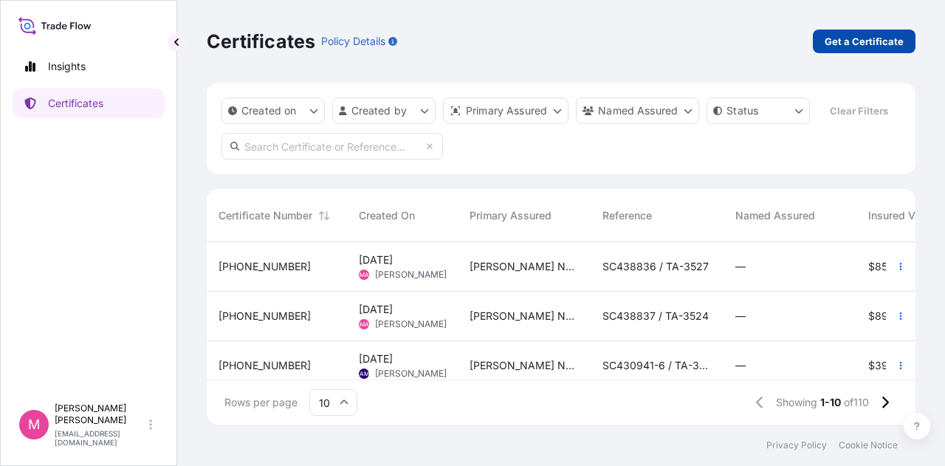
click at [855, 47] on p "Get a Certificate" at bounding box center [864, 41] width 79 height 15
select select "Road / Inland"
select select "Sea"
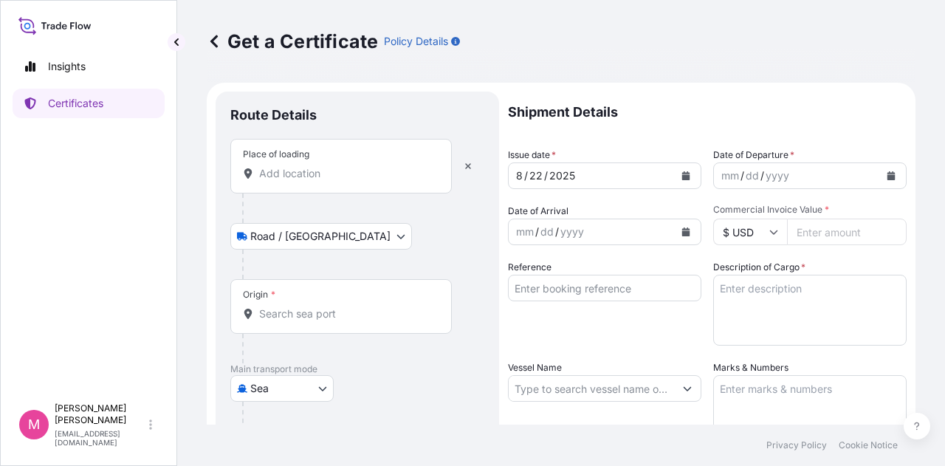
click at [315, 171] on input "Place of loading" at bounding box center [346, 173] width 174 height 15
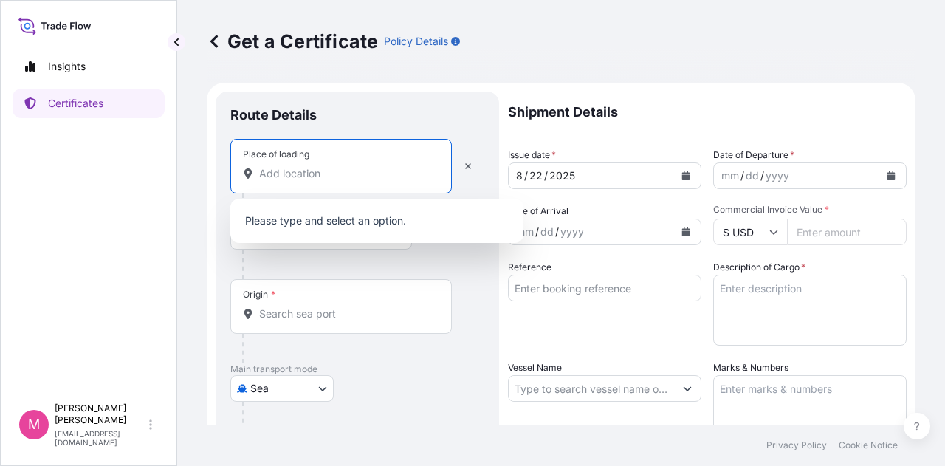
click at [315, 171] on input "Place of loading" at bounding box center [346, 173] width 174 height 15
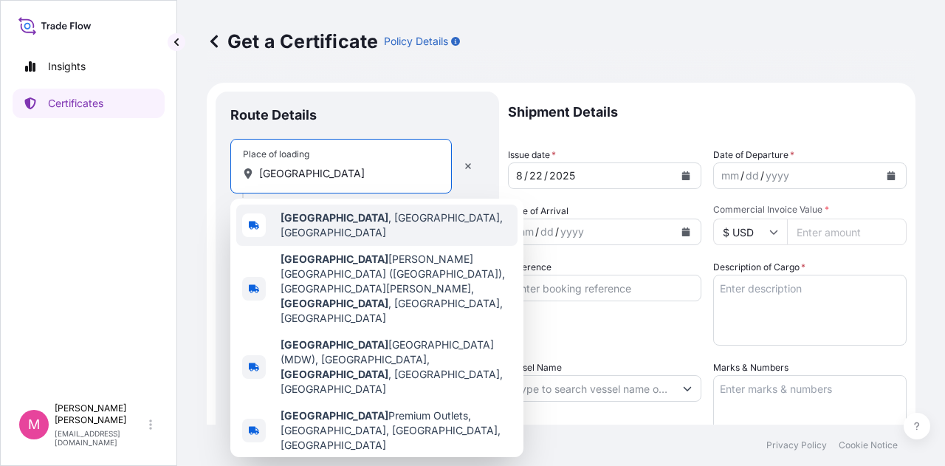
click at [324, 218] on span "Chicago , IL, USA" at bounding box center [396, 225] width 231 height 30
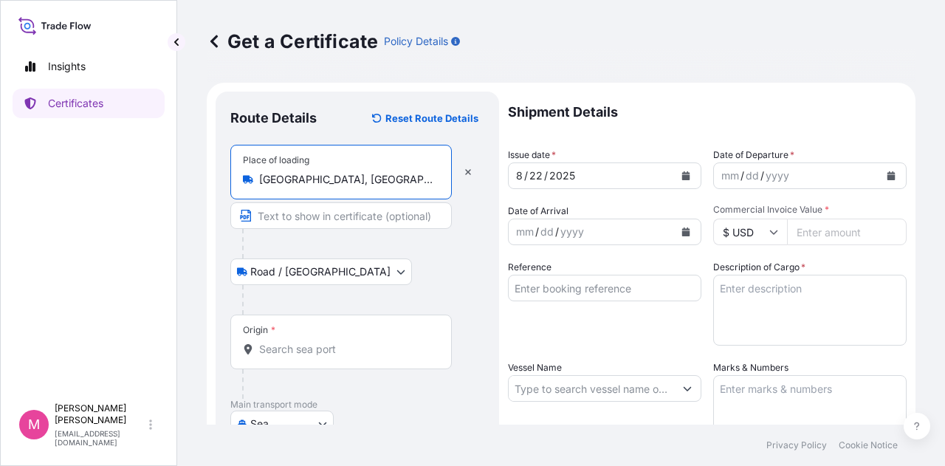
type input "Chicago, IL, USA"
click at [319, 344] on input "Origin *" at bounding box center [346, 349] width 174 height 15
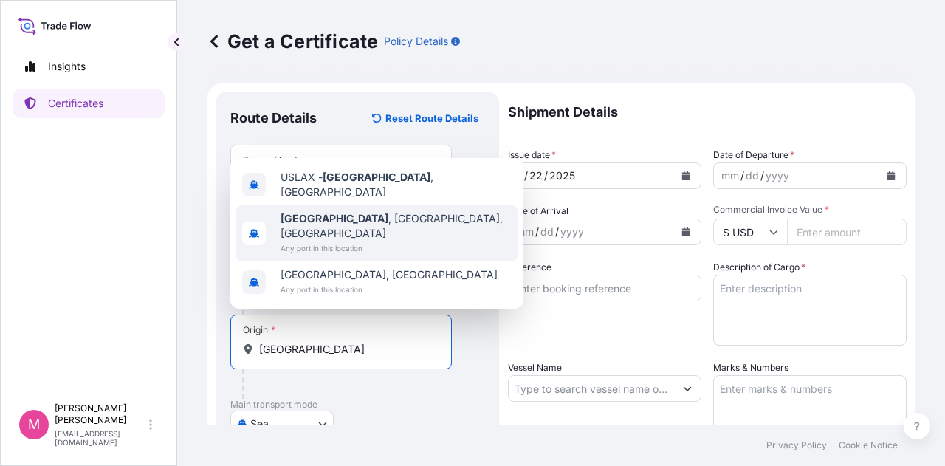
click at [385, 237] on span "Los Angeles , CA, USA" at bounding box center [396, 226] width 231 height 30
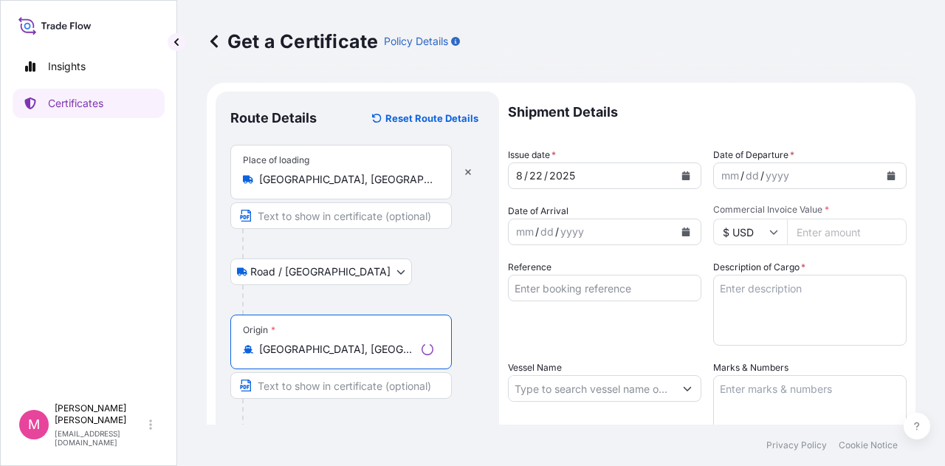
type input "Los Angeles, CA, USA"
click at [461, 416] on div "Origin * Los Angeles, CA, USA" at bounding box center [357, 372] width 254 height 114
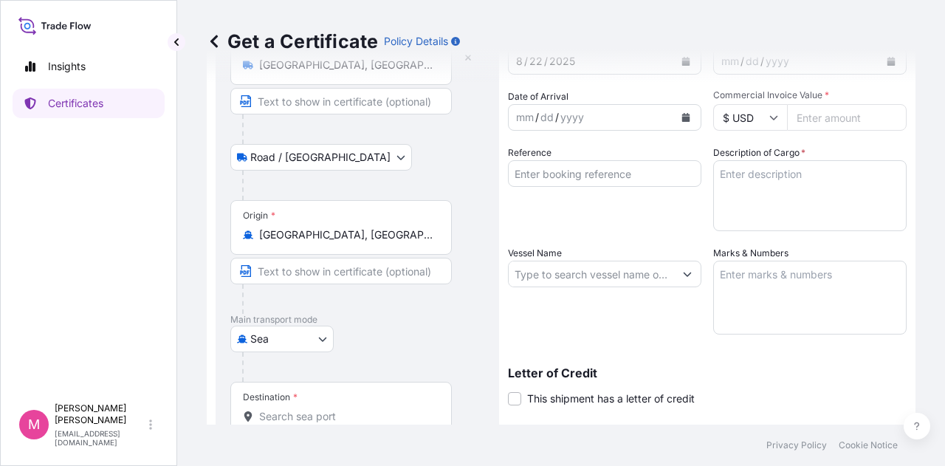
scroll to position [148, 0]
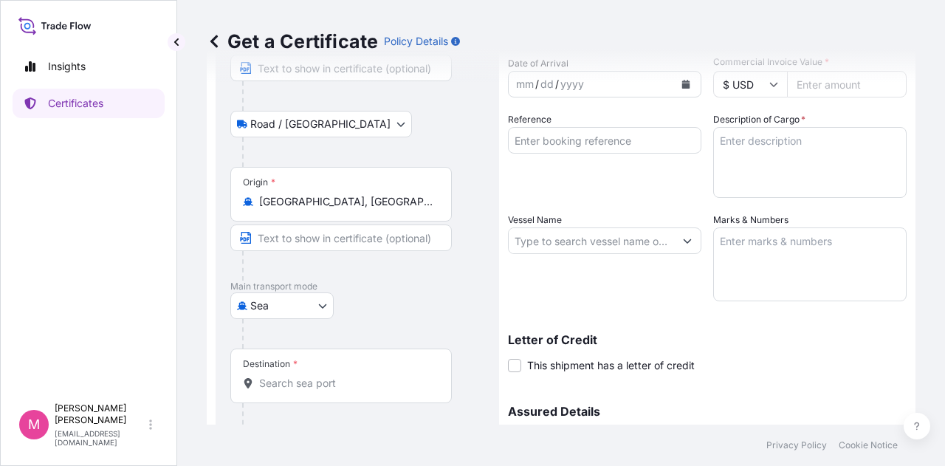
click at [421, 384] on input "Destination *" at bounding box center [346, 383] width 174 height 15
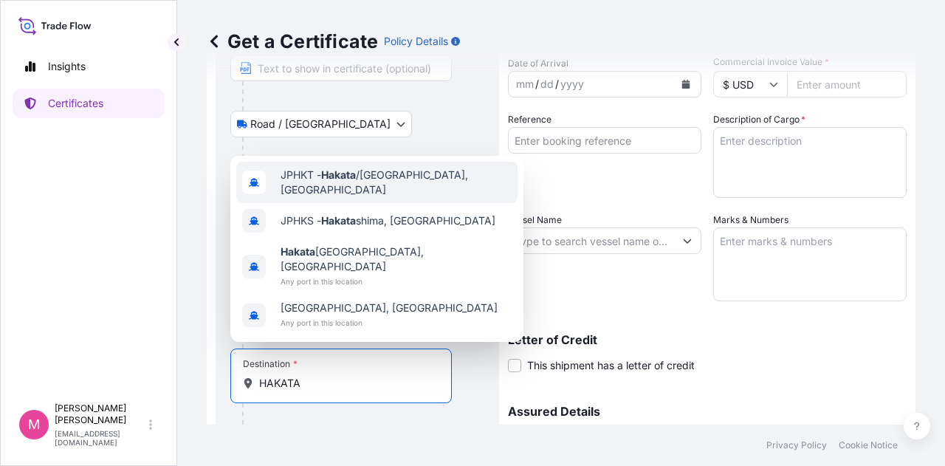
click at [402, 195] on span "JPHKT - Hakata /Fukuoka, Japan" at bounding box center [396, 183] width 231 height 30
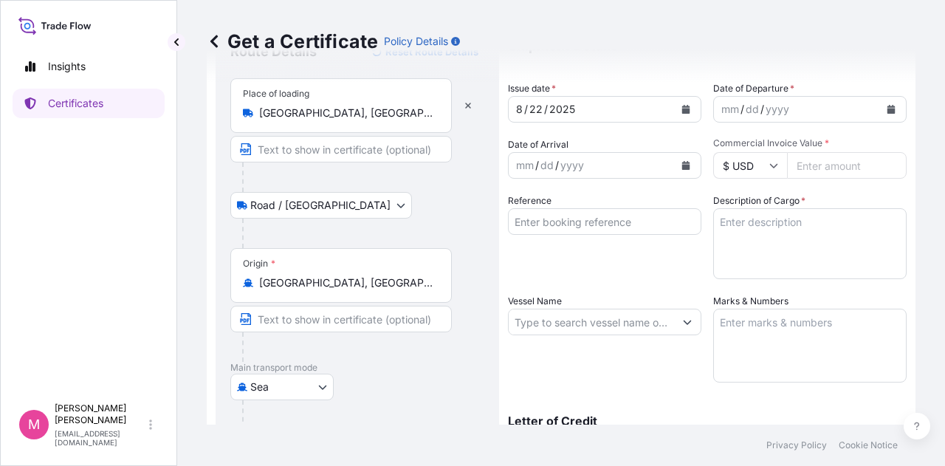
scroll to position [0, 0]
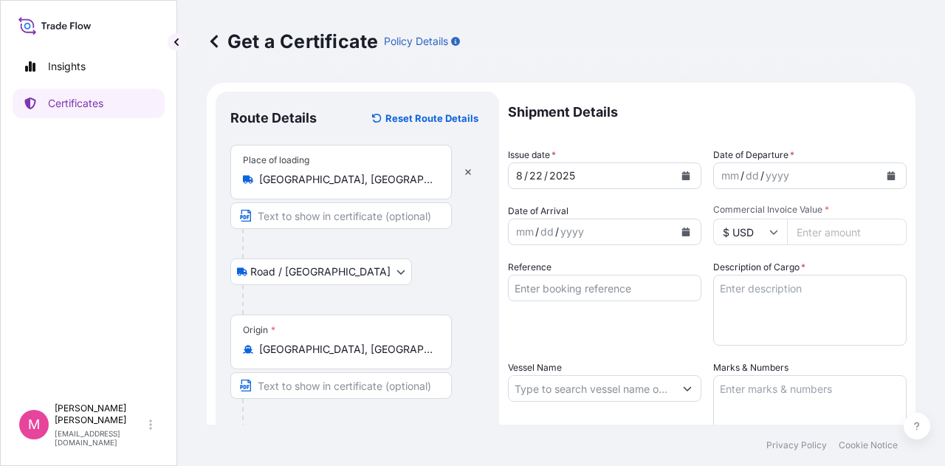
type input "JPHKT - Hakata/Fukuoka, Japan"
click at [682, 178] on icon "Calendar" at bounding box center [686, 175] width 8 height 9
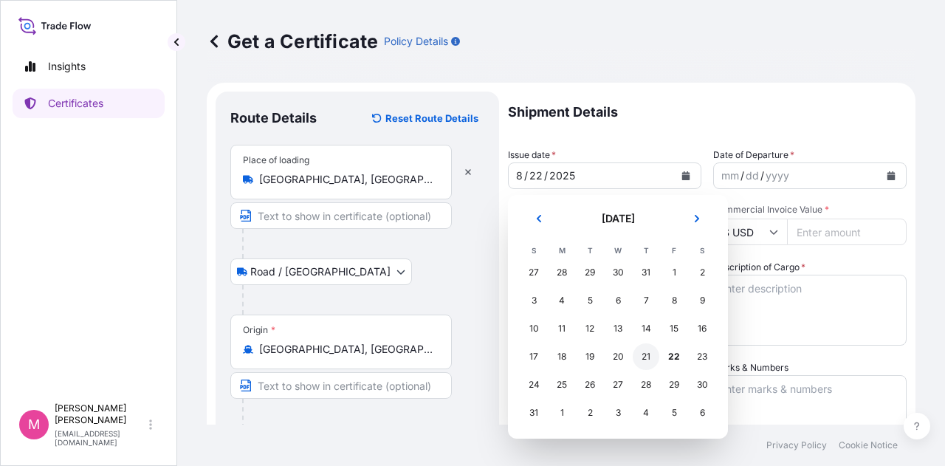
click at [645, 359] on div "21" at bounding box center [646, 356] width 27 height 27
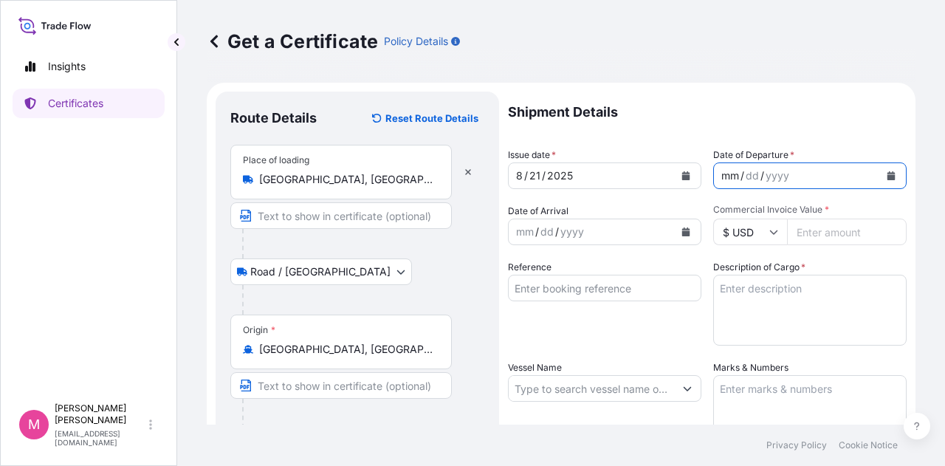
click at [827, 174] on div "mm / dd / yyyy" at bounding box center [796, 175] width 165 height 27
click at [888, 176] on icon "Calendar" at bounding box center [892, 175] width 8 height 9
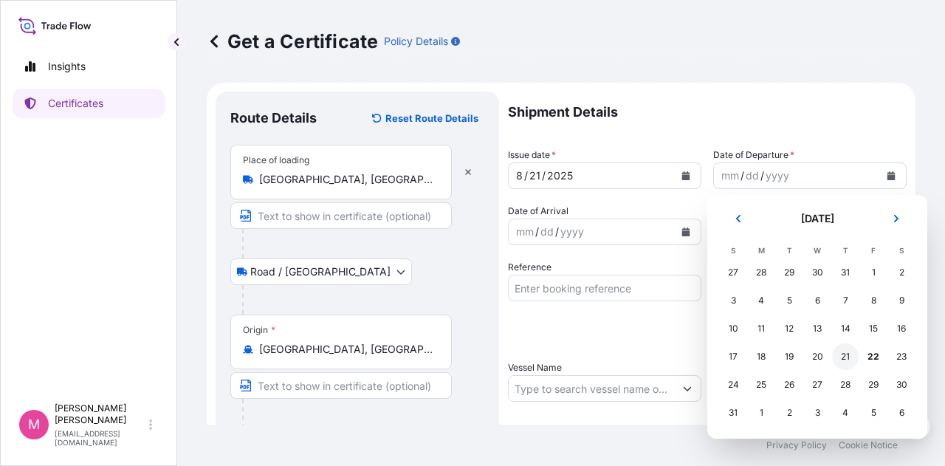
click at [846, 355] on div "21" at bounding box center [845, 356] width 27 height 27
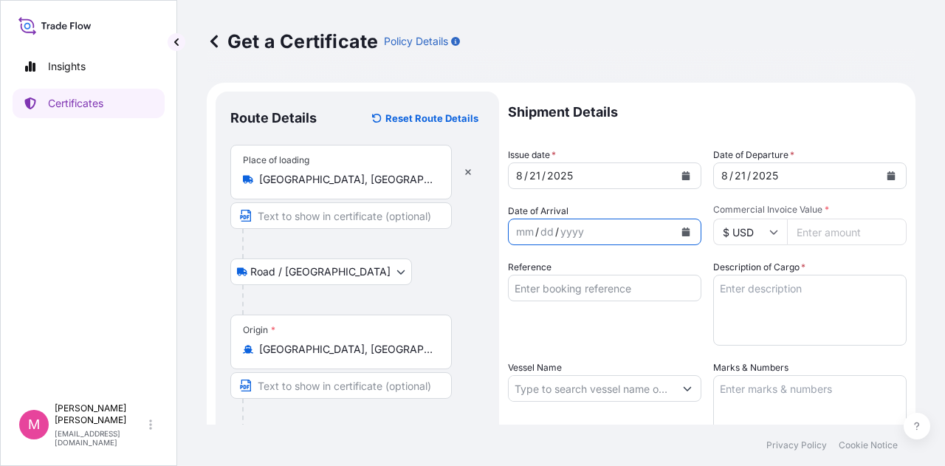
click at [682, 233] on icon "Calendar" at bounding box center [686, 231] width 8 height 9
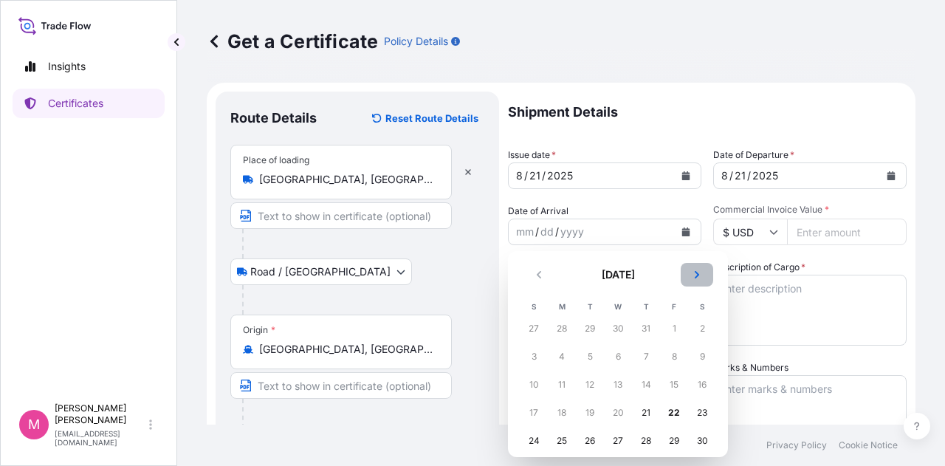
click at [698, 275] on icon "Next" at bounding box center [697, 274] width 4 height 7
click at [565, 388] on div "15" at bounding box center [562, 384] width 27 height 27
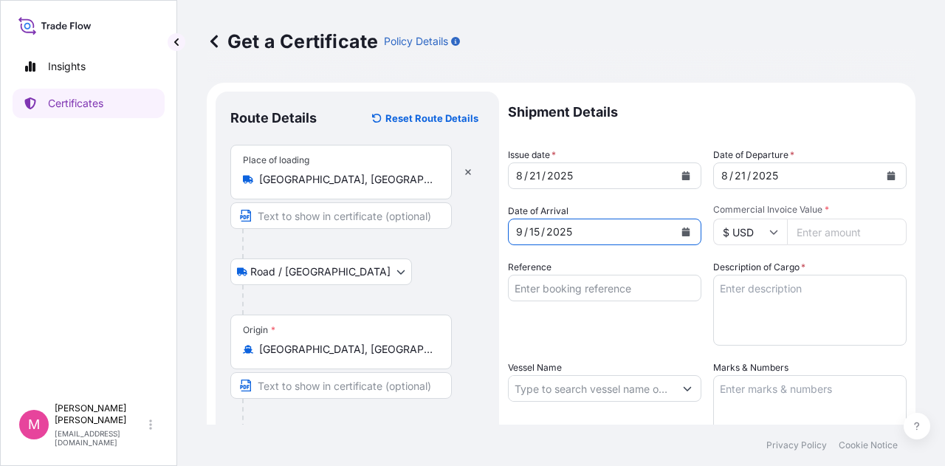
click at [812, 227] on input "Commercial Invoice Value *" at bounding box center [847, 232] width 120 height 27
type input "48457.18"
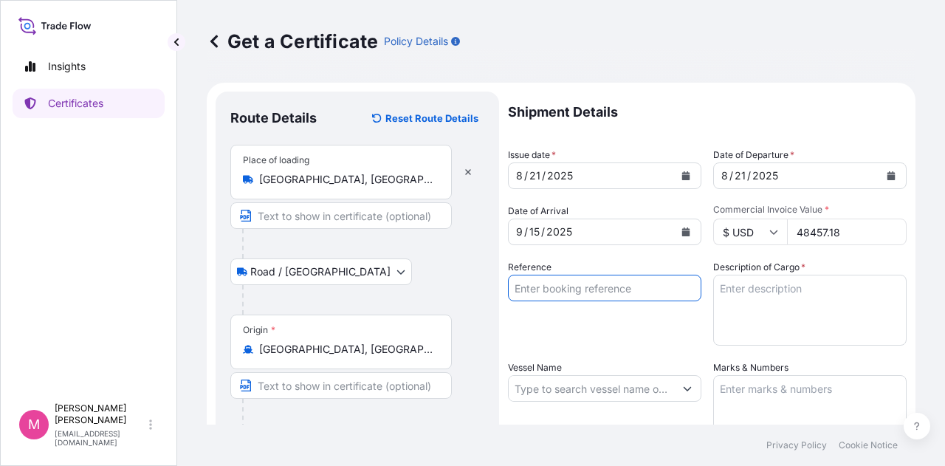
click at [621, 287] on input "Reference" at bounding box center [604, 288] width 193 height 27
type input "SC439163 / TA-3532"
click at [750, 292] on textarea "Description of Cargo *" at bounding box center [809, 310] width 193 height 71
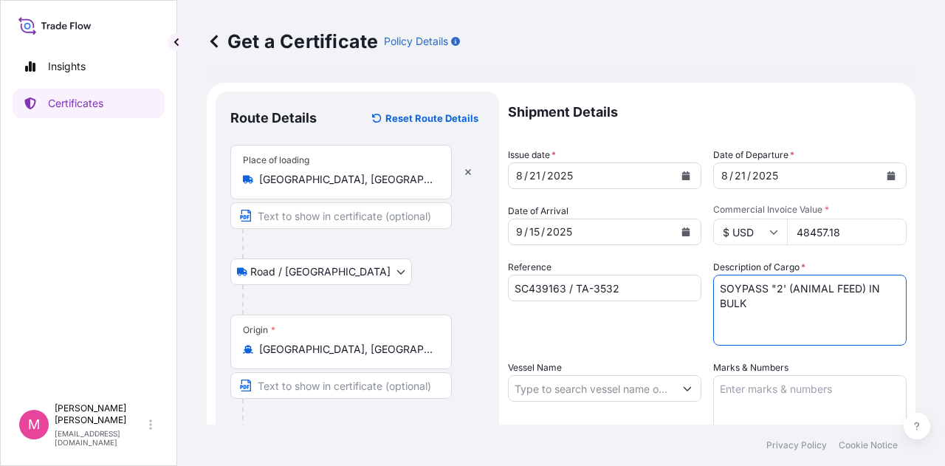
type textarea "SOYPASS "2' (ANIMAL FEED) IN BULK"
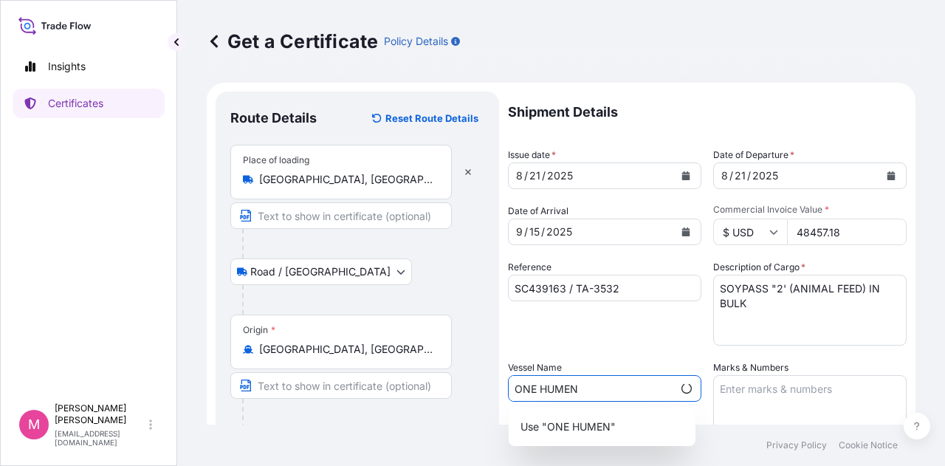
type input "ONE HUMEN"
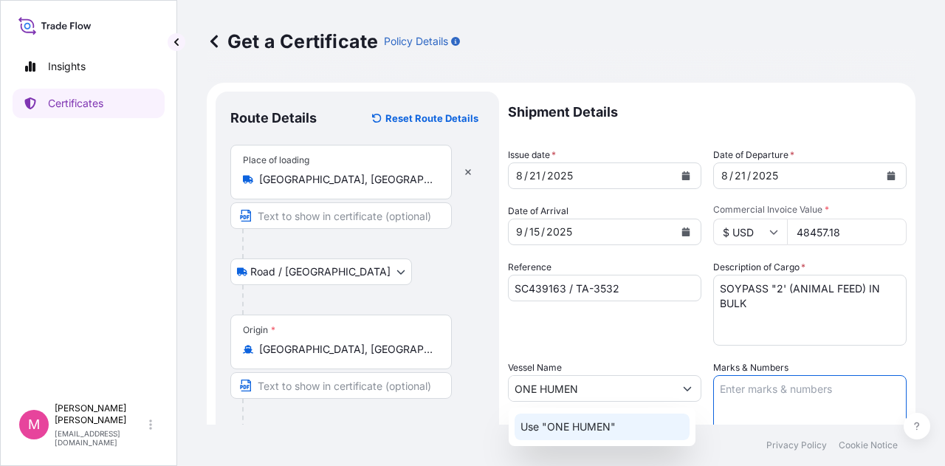
click at [601, 432] on p "Use "ONE HUMEN"" at bounding box center [568, 426] width 95 height 15
click at [786, 410] on textarea "Marks & Numbers" at bounding box center [809, 412] width 193 height 74
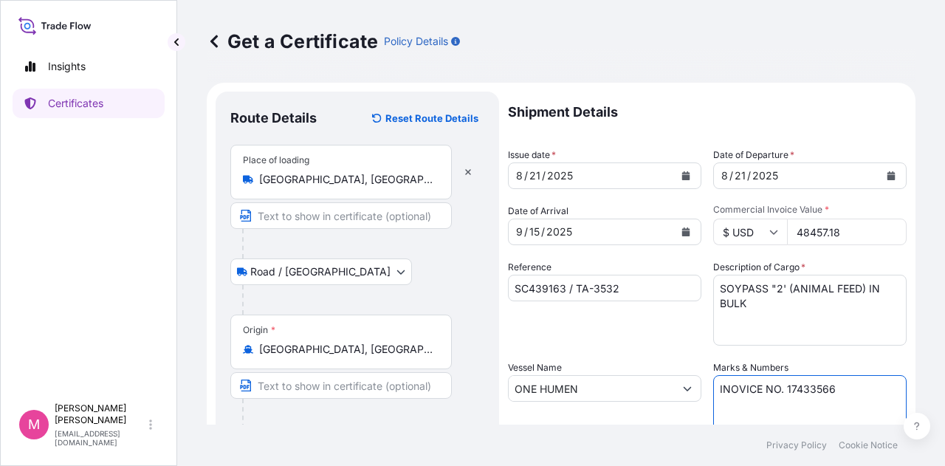
type textarea "INOVICE NO. 17433566"
click at [679, 327] on div "Reference SC439163 / TA-3532" at bounding box center [604, 303] width 193 height 86
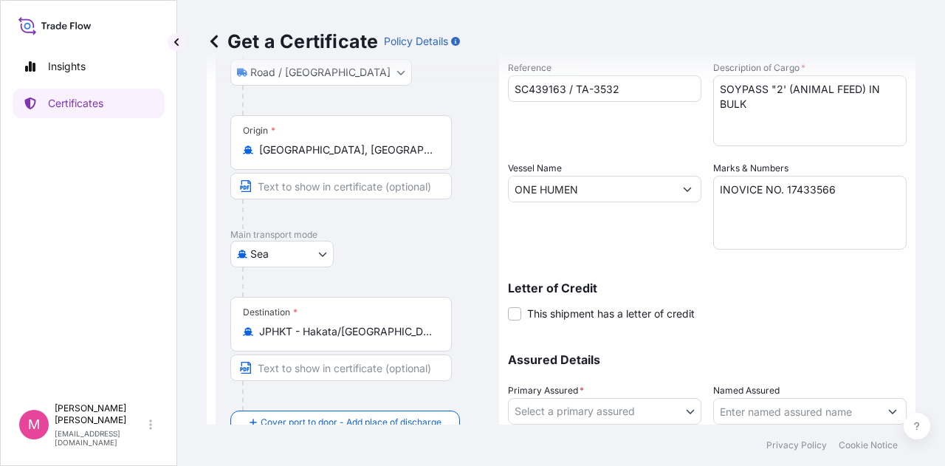
scroll to position [295, 0]
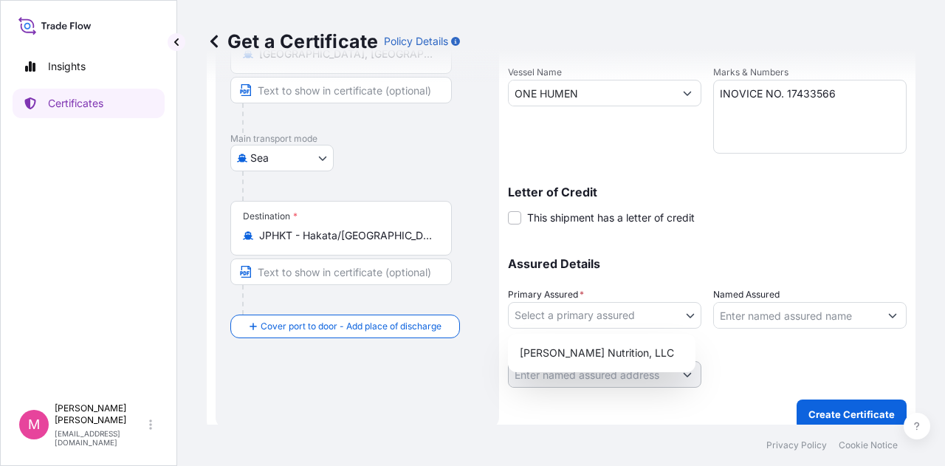
click at [687, 318] on body "Insights Certificates M Mikiko Adams madams@wilburellis.com Get a Certificate P…" at bounding box center [472, 233] width 945 height 466
click at [634, 352] on div "Wilbur-Ellis Nutrition, LLC" at bounding box center [602, 353] width 176 height 27
select select "31733"
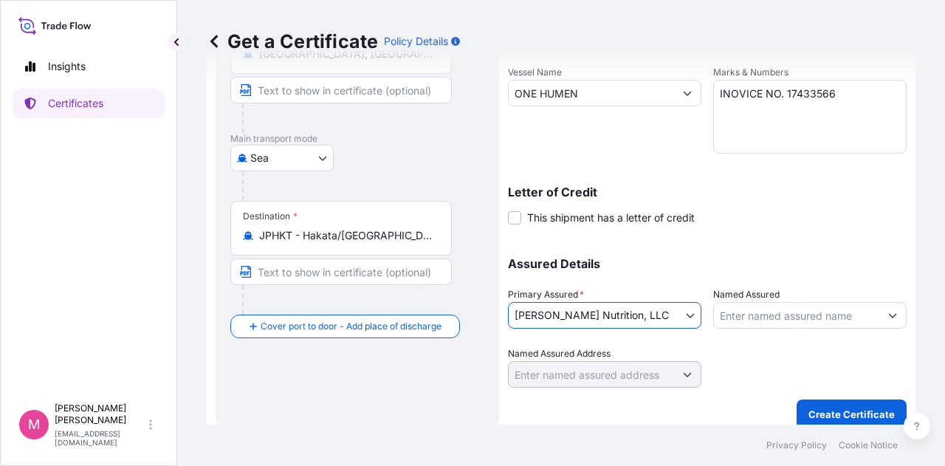
click at [759, 360] on div at bounding box center [809, 366] width 193 height 41
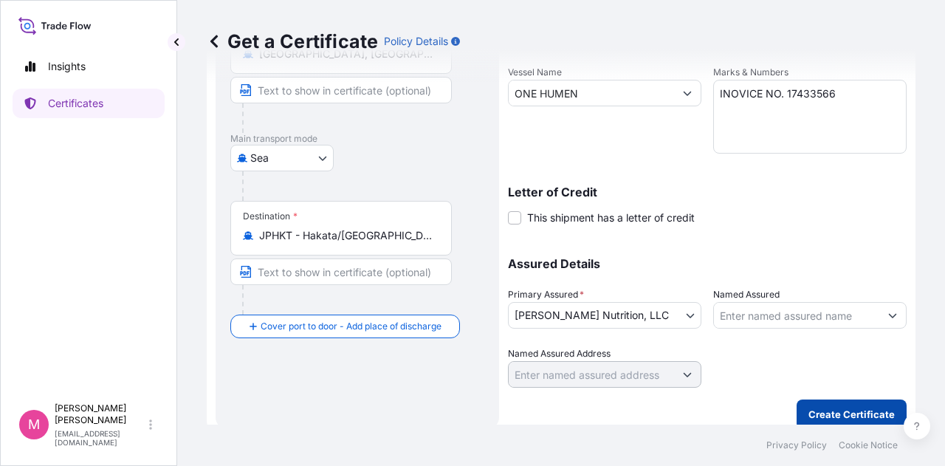
click at [838, 415] on p "Create Certificate" at bounding box center [852, 414] width 86 height 15
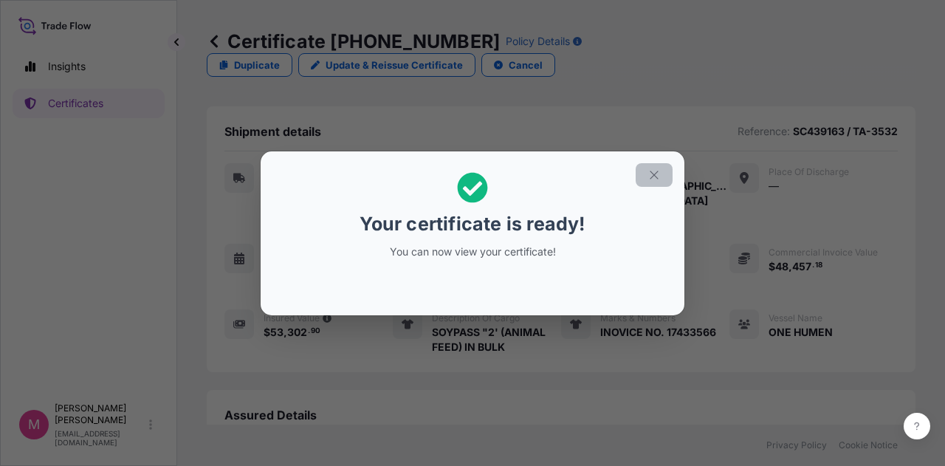
click at [660, 178] on icon "button" at bounding box center [654, 174] width 13 height 13
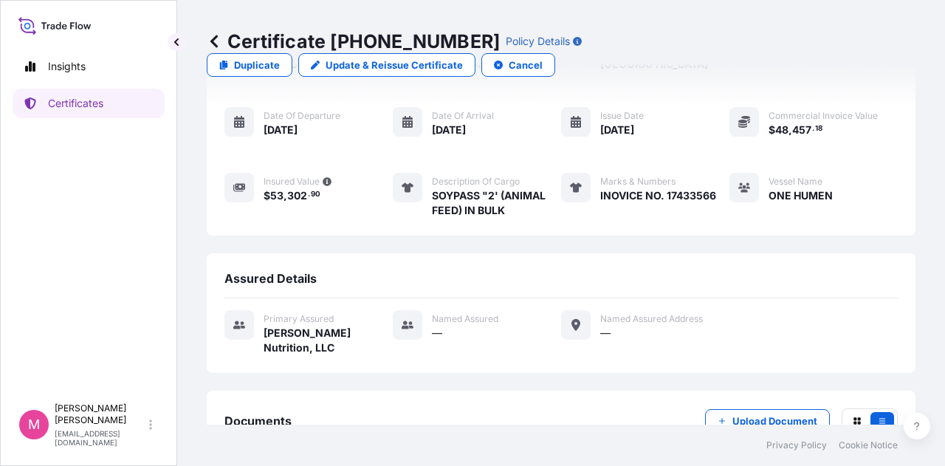
scroll to position [148, 0]
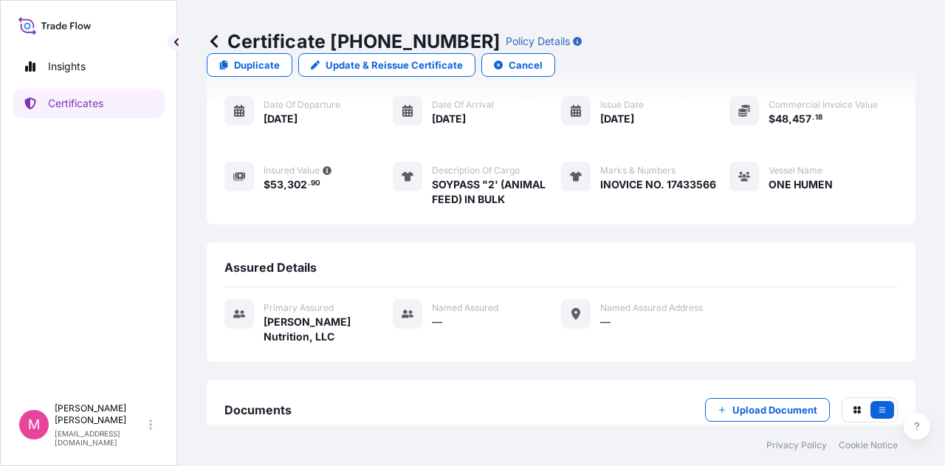
click at [633, 397] on div "Documents Upload Document" at bounding box center [562, 421] width 674 height 49
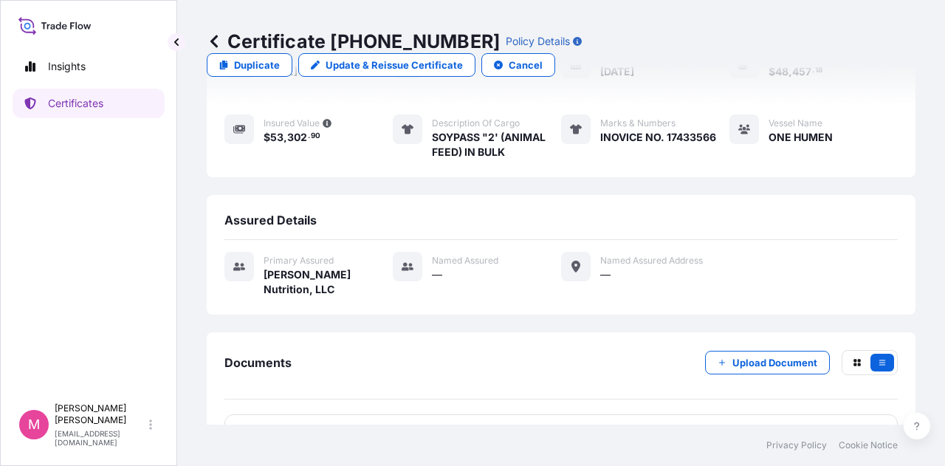
scroll to position [214, 0]
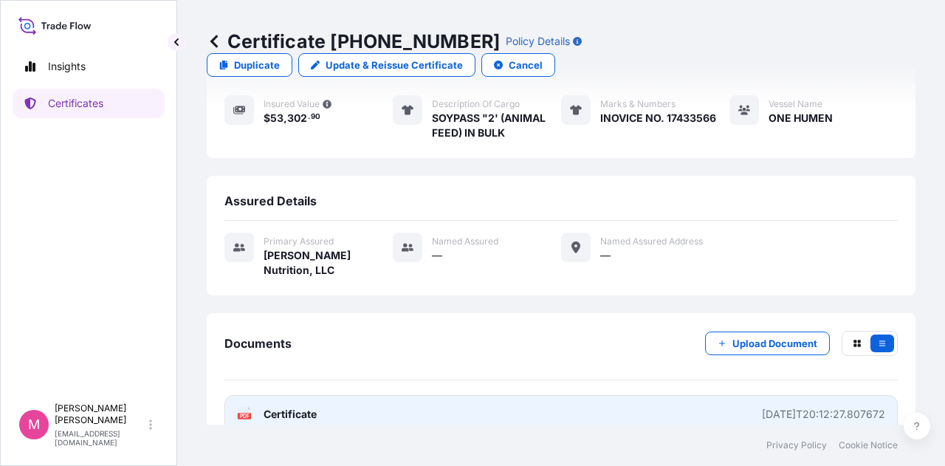
click at [572, 395] on link "PDF Certificate 2025-08-22T20:12:27.807672" at bounding box center [562, 414] width 674 height 38
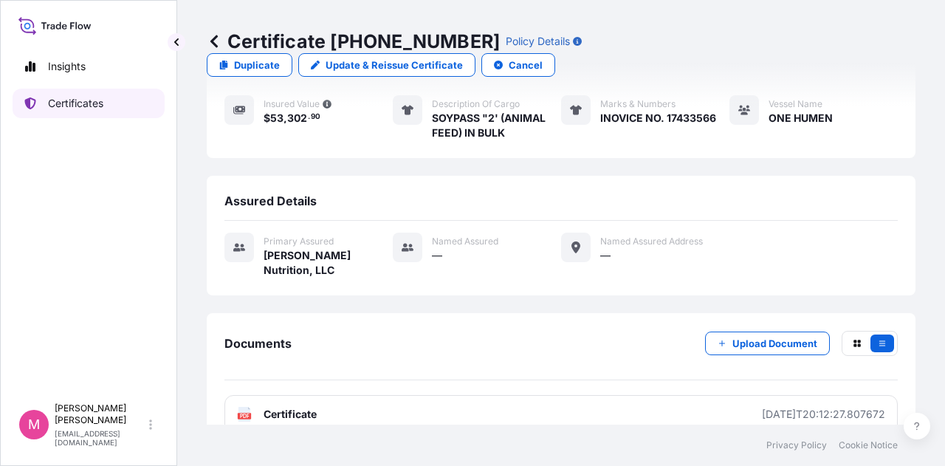
click at [81, 108] on p "Certificates" at bounding box center [75, 103] width 55 height 15
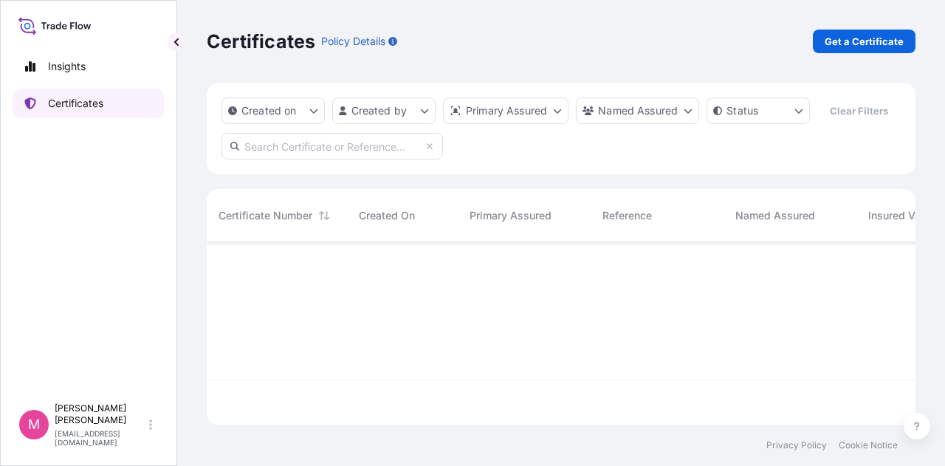
scroll to position [179, 697]
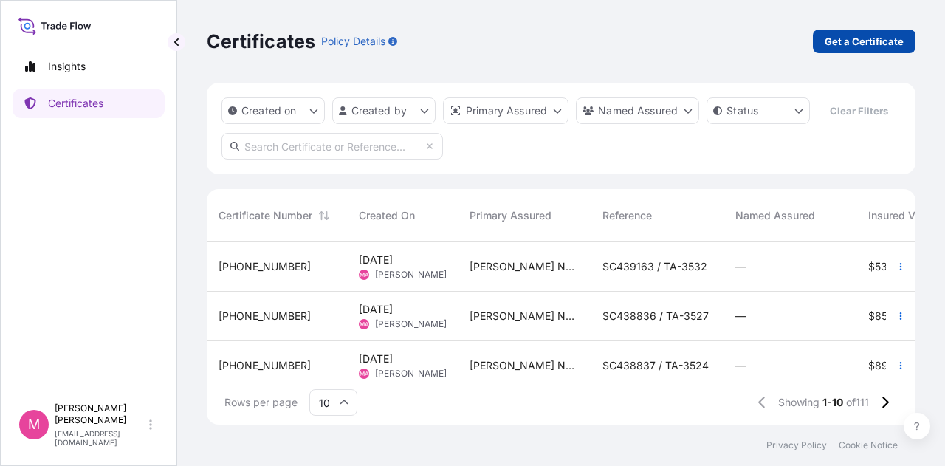
click at [849, 48] on p "Get a Certificate" at bounding box center [864, 41] width 79 height 15
select select "Road / Inland"
select select "Sea"
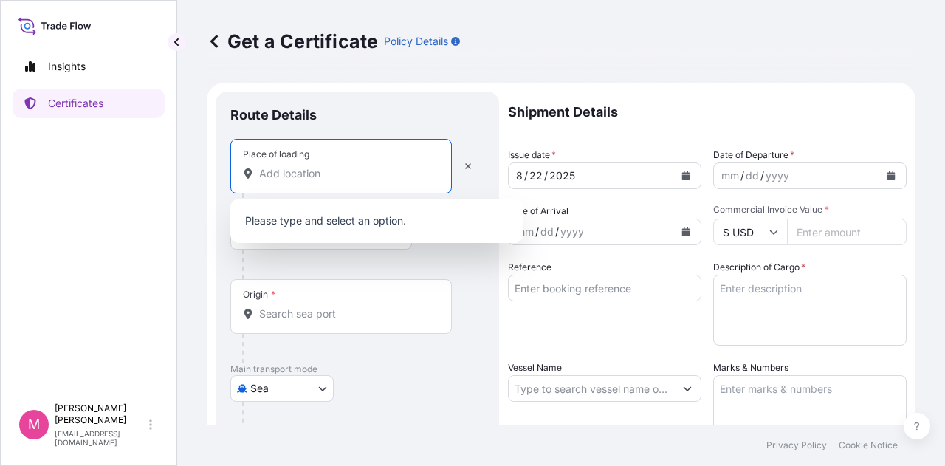
click at [336, 177] on input "Place of loading" at bounding box center [346, 173] width 174 height 15
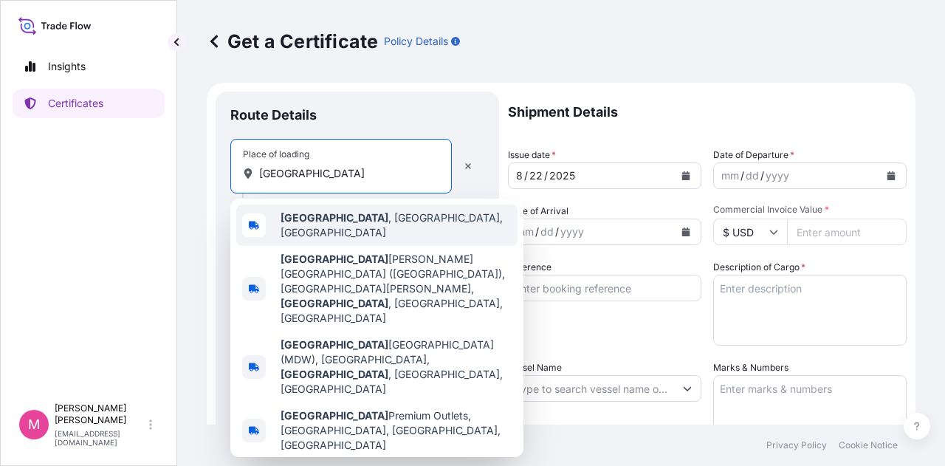
click at [356, 227] on span "Chicago , IL, USA" at bounding box center [396, 225] width 231 height 30
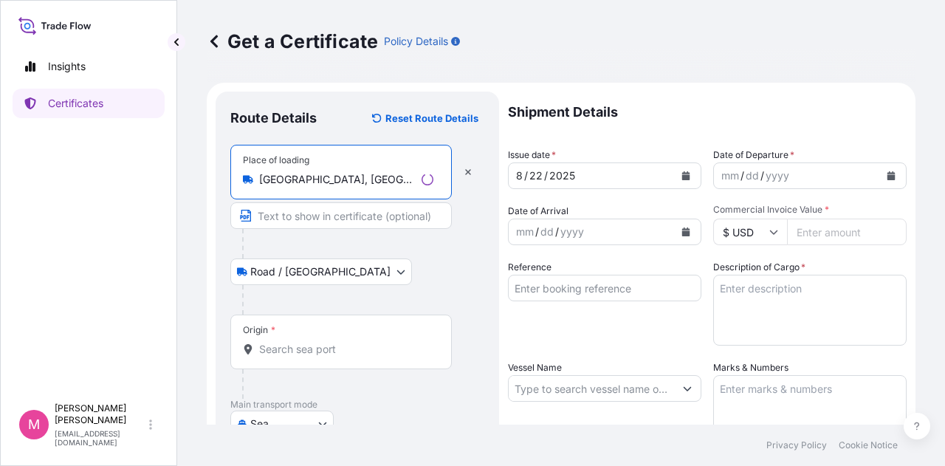
type input "Chicago, IL, USA"
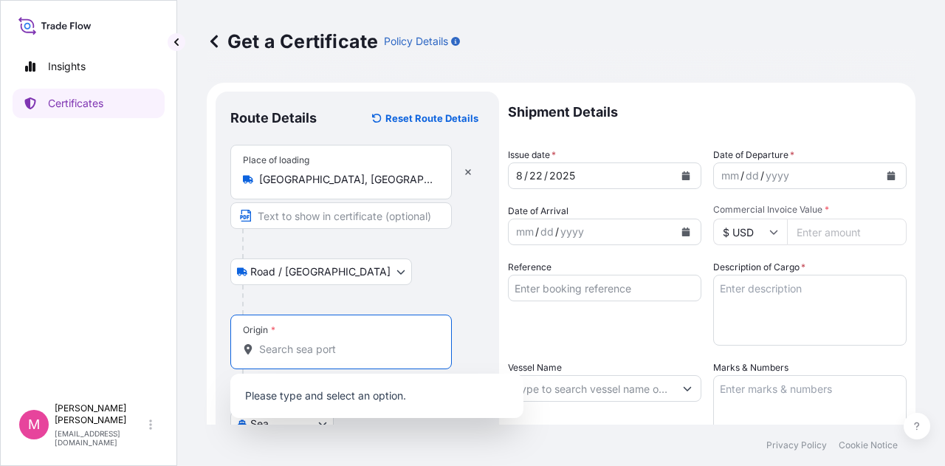
click at [318, 345] on input "Origin *" at bounding box center [346, 349] width 174 height 15
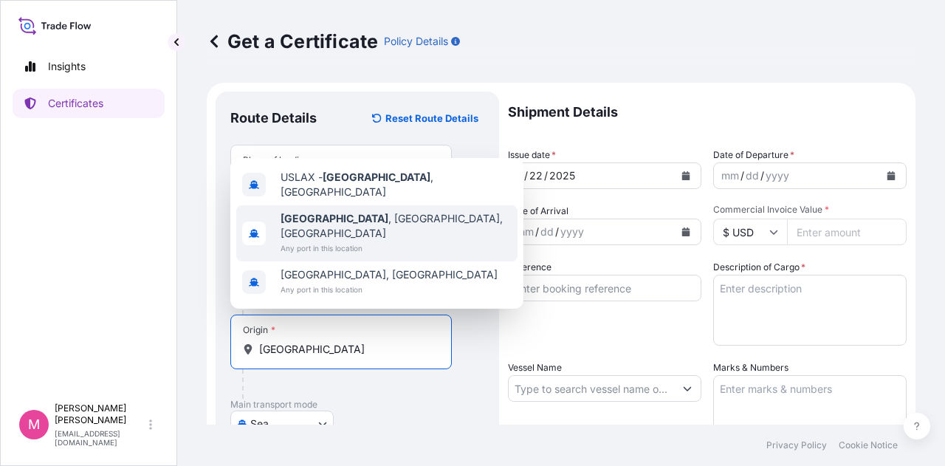
click at [377, 241] on span "Any port in this location" at bounding box center [396, 248] width 231 height 15
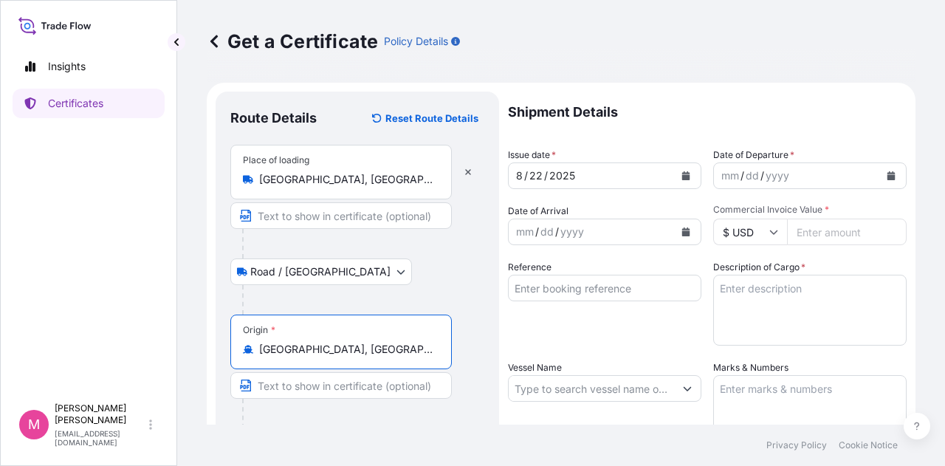
scroll to position [148, 0]
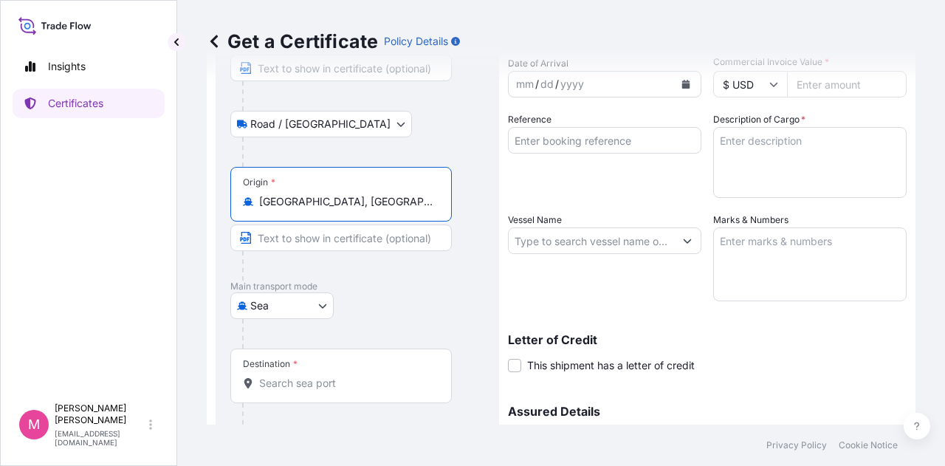
type input "Los Angeles, CA, USA"
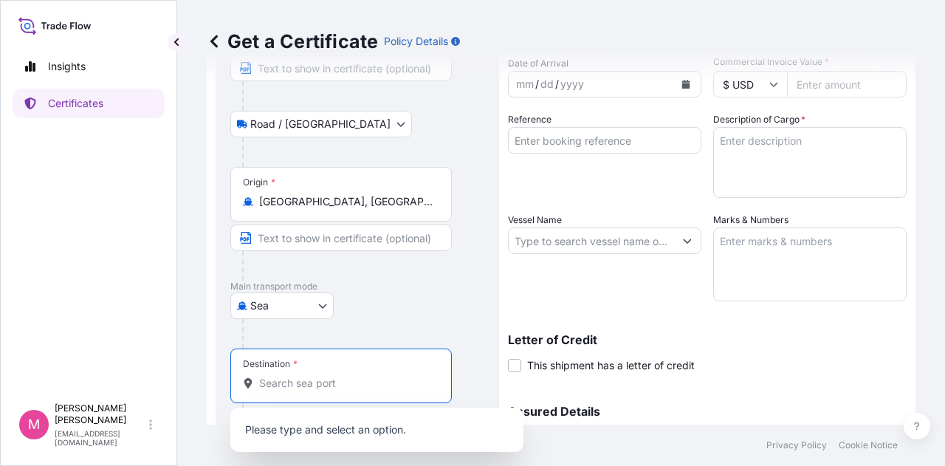
click at [397, 383] on input "Destination *" at bounding box center [346, 383] width 174 height 15
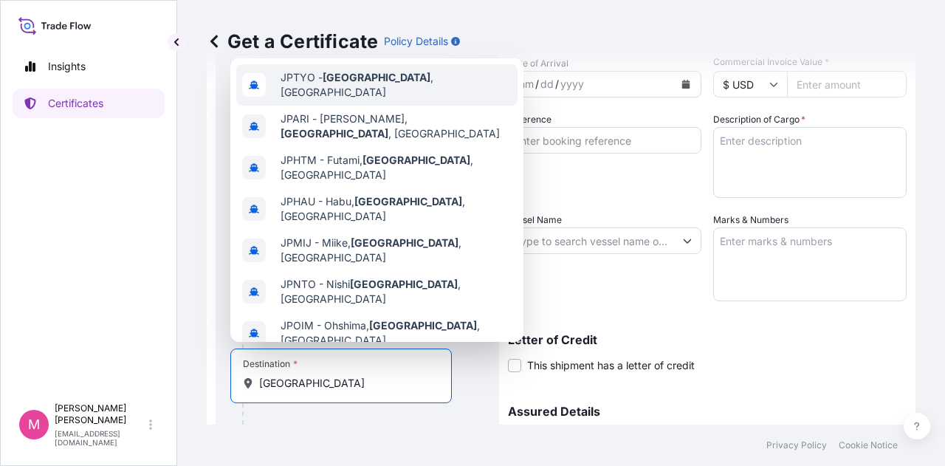
click at [378, 85] on span "JPTYO - Tokyo , Japan" at bounding box center [396, 85] width 231 height 30
type input "JPTYO - Tokyo, Japan"
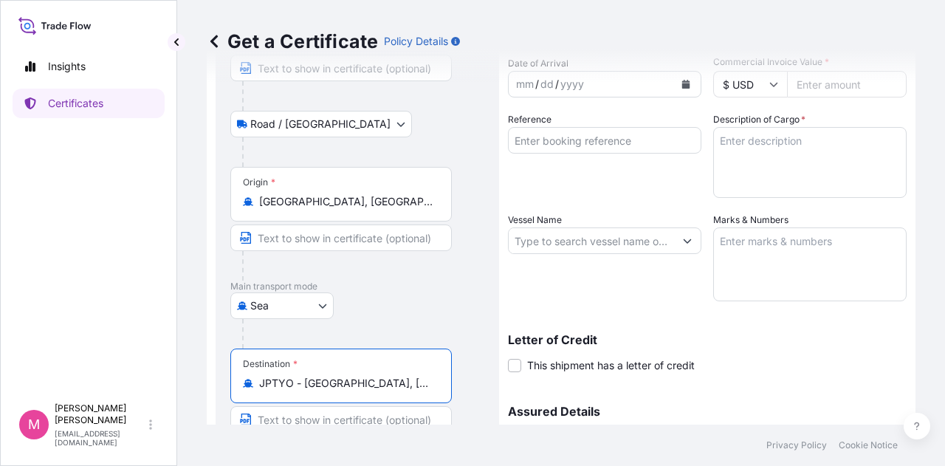
drag, startPoint x: 378, startPoint y: 383, endPoint x: 258, endPoint y: 383, distance: 120.4
click at [258, 383] on div "JPTYO - Tokyo, Japan" at bounding box center [341, 383] width 196 height 15
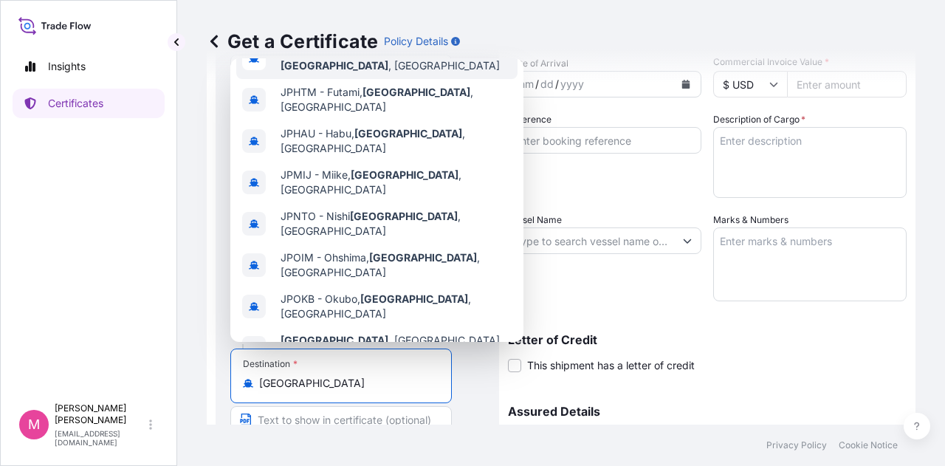
scroll to position [81, 0]
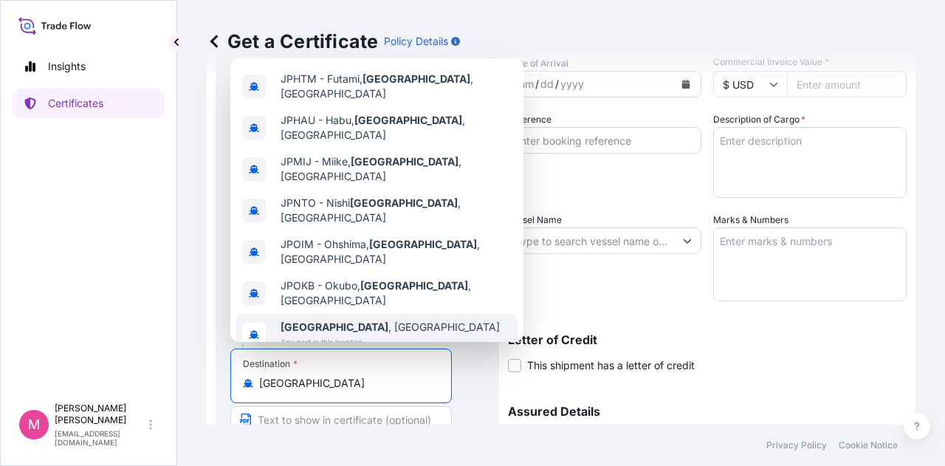
click at [348, 320] on span "Tokyo , Japan" at bounding box center [390, 327] width 219 height 15
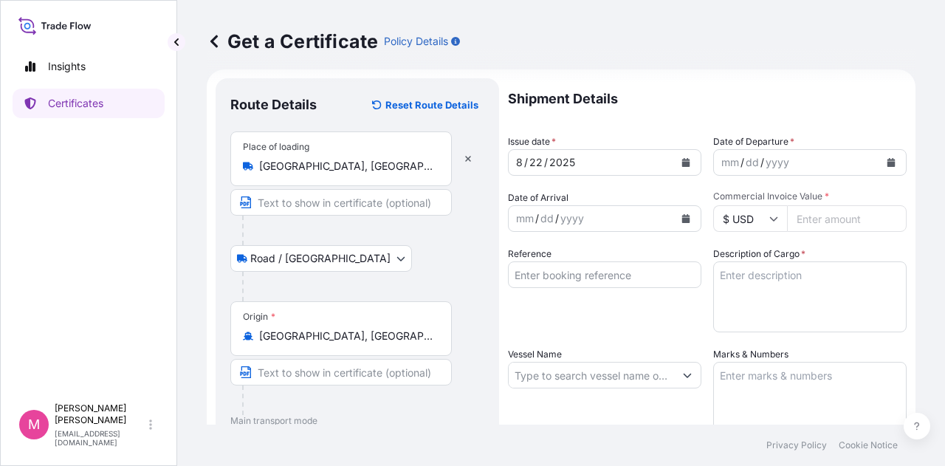
scroll to position [0, 0]
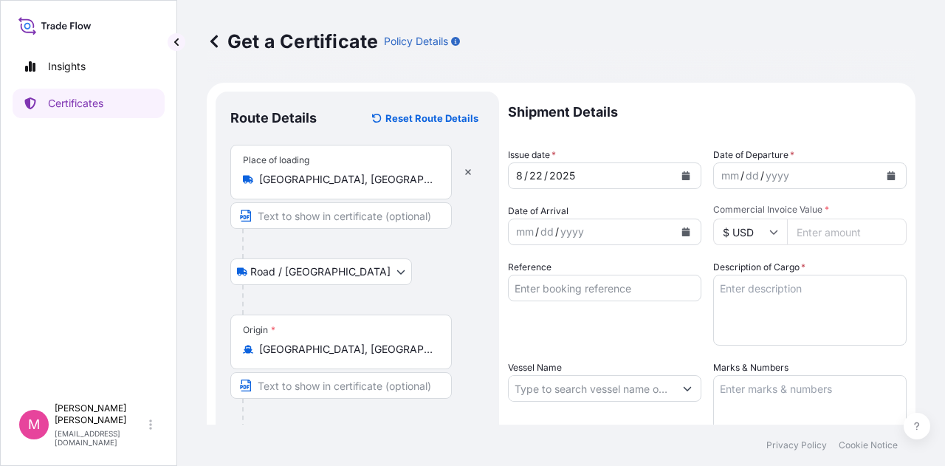
type input "Tokyo, Japan"
click at [682, 175] on icon "Calendar" at bounding box center [686, 175] width 8 height 9
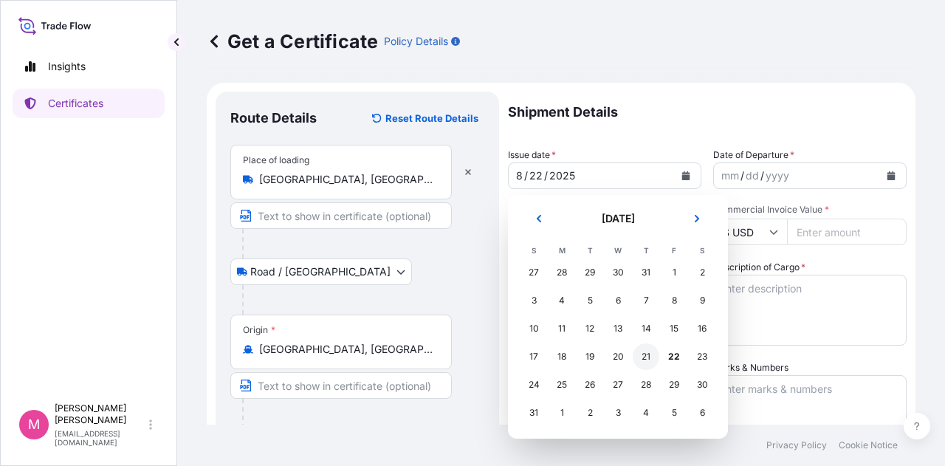
click at [638, 361] on div "21" at bounding box center [646, 356] width 27 height 27
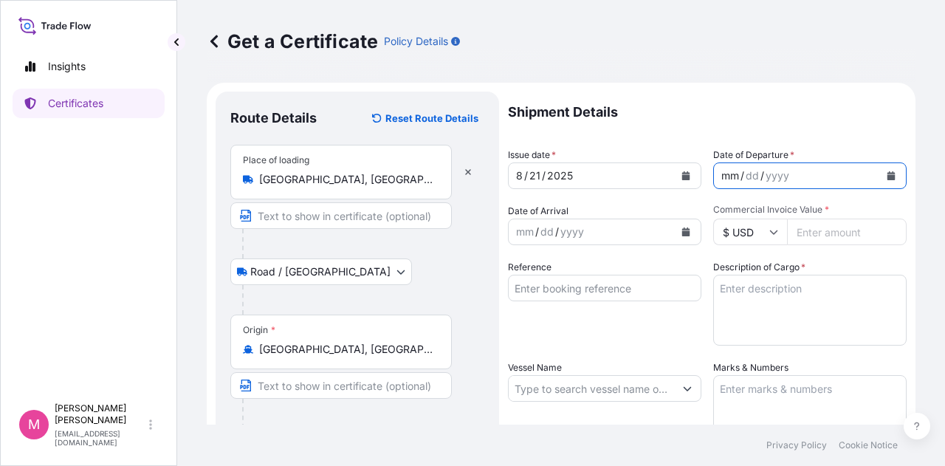
click at [838, 177] on div "mm / dd / yyyy" at bounding box center [796, 175] width 165 height 27
click at [880, 174] on button "Calendar" at bounding box center [892, 176] width 24 height 24
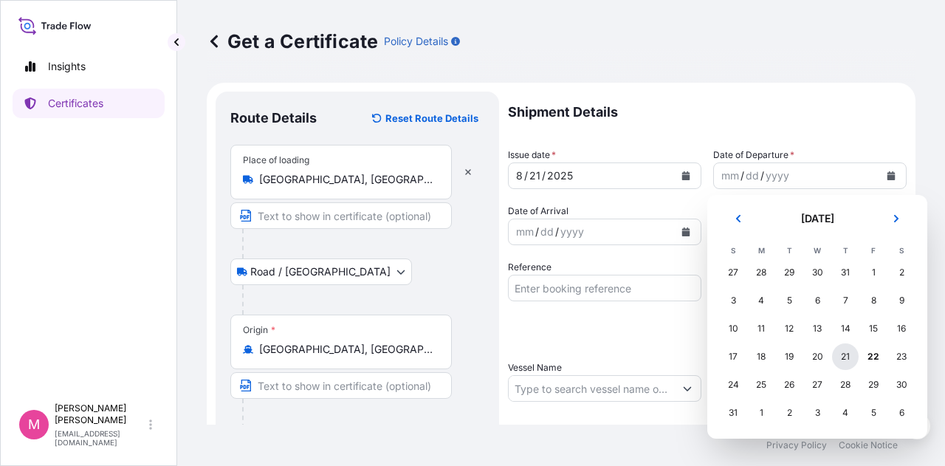
click at [851, 354] on div "21" at bounding box center [845, 356] width 27 height 27
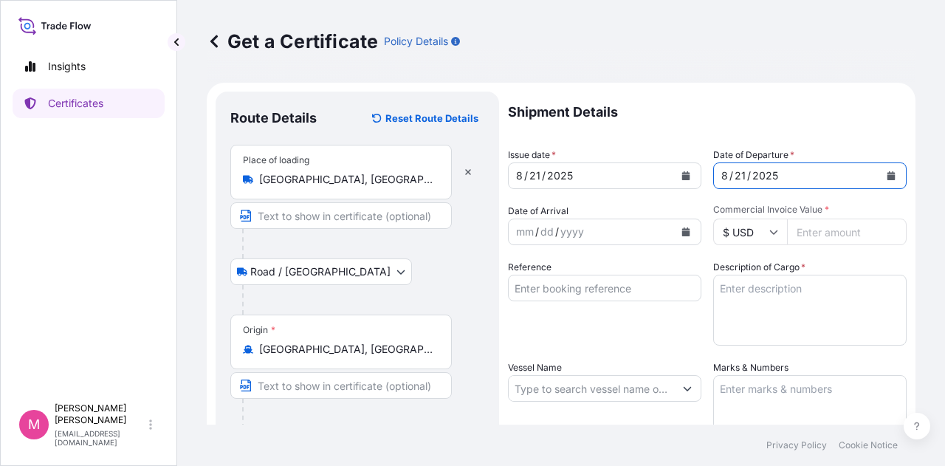
click at [683, 234] on icon "Calendar" at bounding box center [686, 231] width 8 height 9
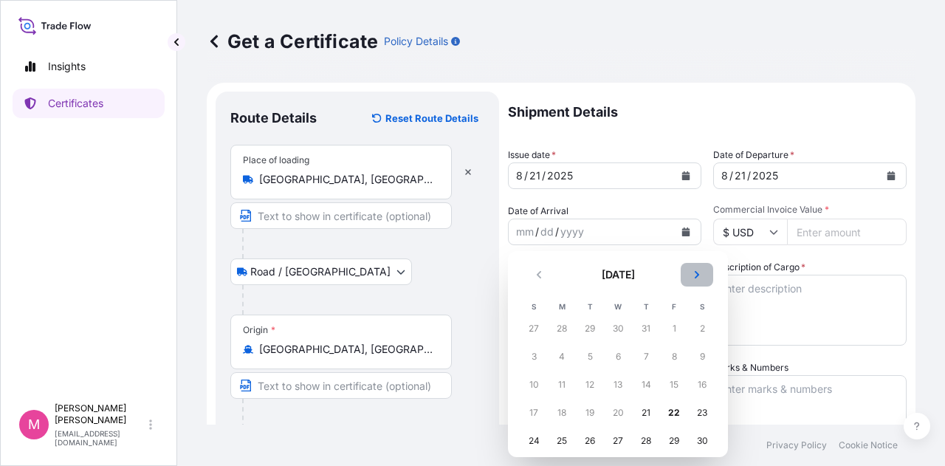
click at [703, 274] on button "Next" at bounding box center [697, 275] width 32 height 24
click at [536, 416] on div "21" at bounding box center [534, 413] width 27 height 27
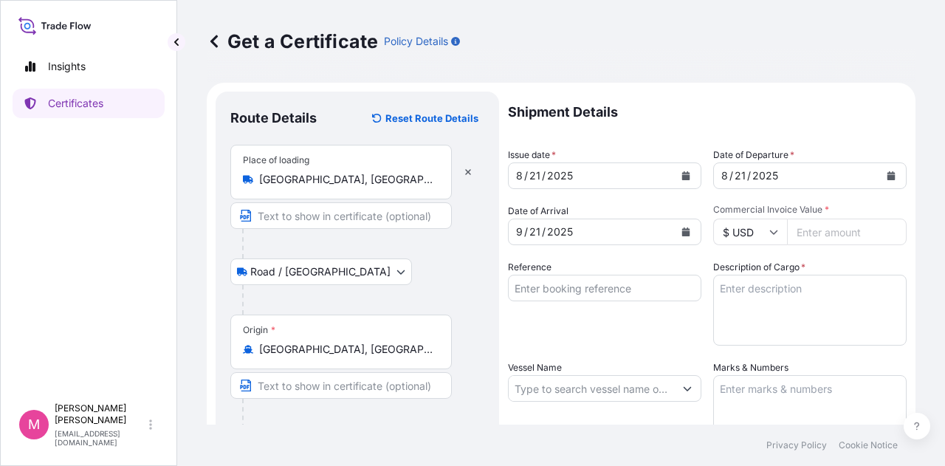
click at [821, 234] on input "Commercial Invoice Value *" at bounding box center [847, 232] width 120 height 27
type input "124269.06"
click at [827, 254] on div "Shipment Details Issue date * 8 / 21 / 2025 Date of Departure * 8 / 21 / 2025 D…" at bounding box center [707, 388] width 399 height 592
click at [594, 287] on input "Reference" at bounding box center [604, 288] width 193 height 27
type input "SC438946 / TA-3530"
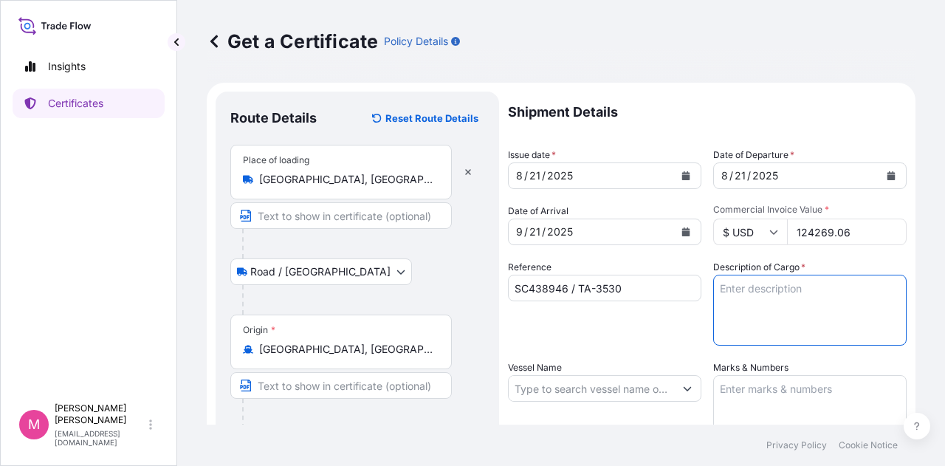
click at [740, 298] on textarea "Description of Cargo *" at bounding box center [809, 310] width 193 height 71
type textarea "I"
type textarea "SOYPASS "2" (ANIMAL FEED) IN BULK"
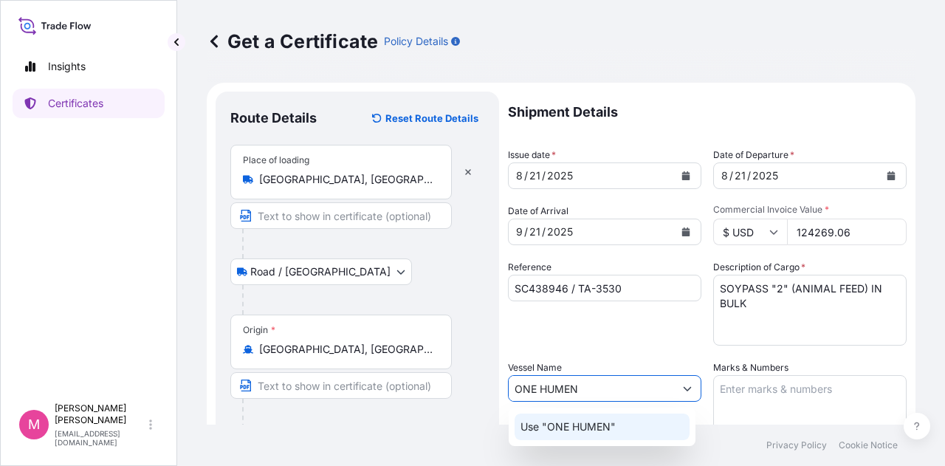
click at [597, 427] on p "Use "ONE HUMEN"" at bounding box center [568, 426] width 95 height 15
type input "ONE HUMEN"
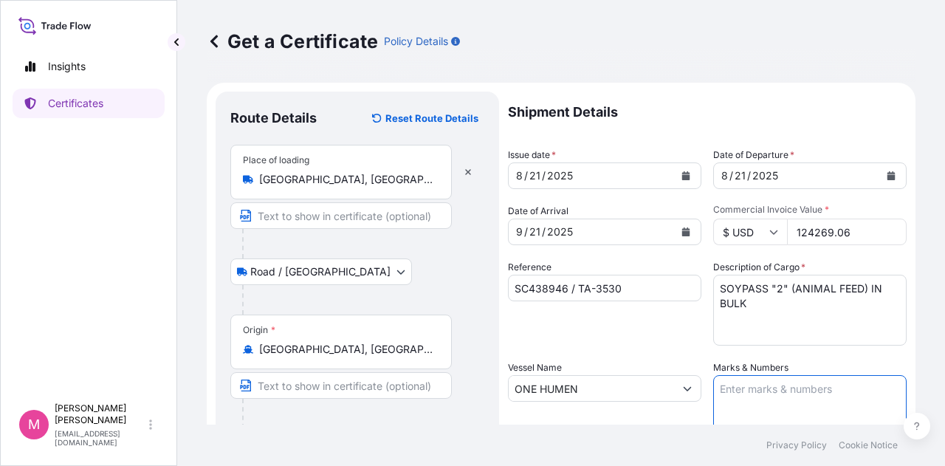
click at [799, 395] on textarea "Marks & Numbers" at bounding box center [809, 412] width 193 height 74
type textarea "INVOICE NO. 17433608"
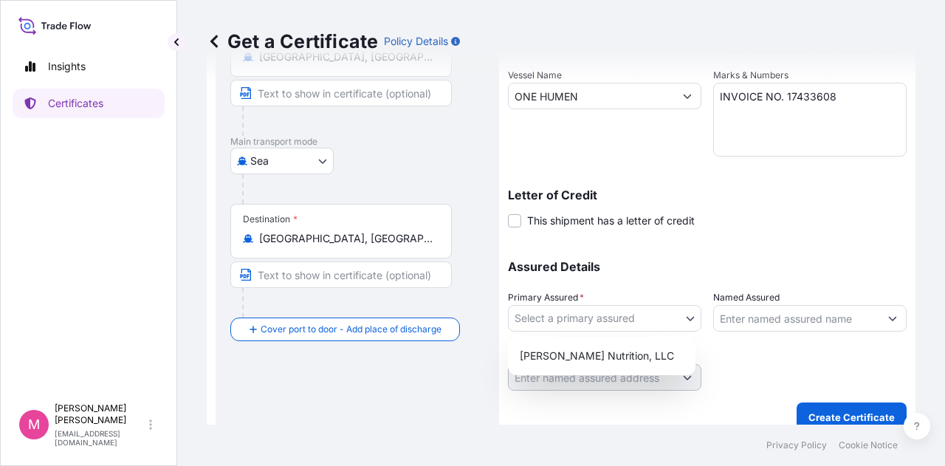
click at [689, 323] on body "Insights Certificates M Mikiko Adams madams@wilburellis.com Get a Certificate P…" at bounding box center [472, 233] width 945 height 466
click at [623, 361] on div "Wilbur-Ellis Nutrition, LLC" at bounding box center [602, 356] width 176 height 27
select select "31733"
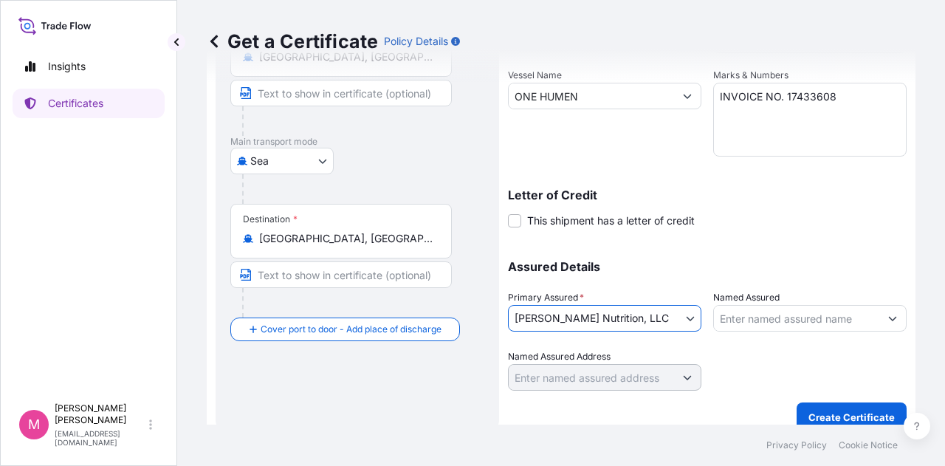
click at [750, 360] on div at bounding box center [809, 369] width 193 height 41
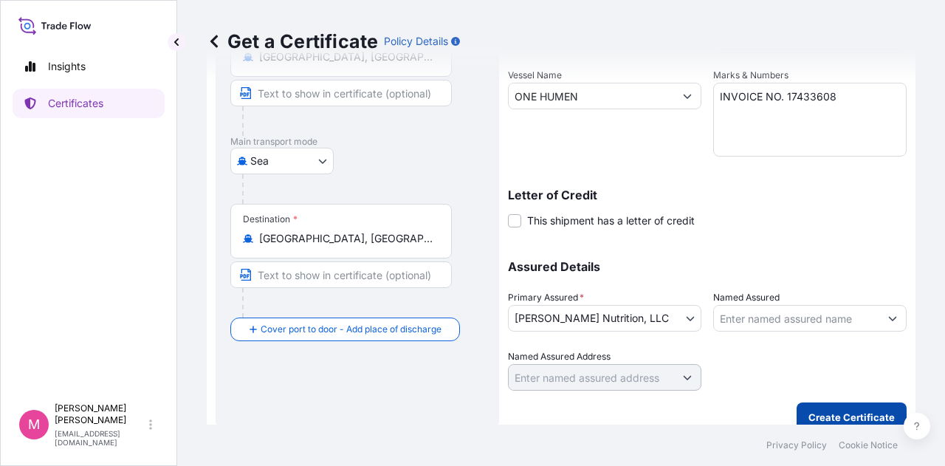
click at [833, 417] on p "Create Certificate" at bounding box center [852, 417] width 86 height 15
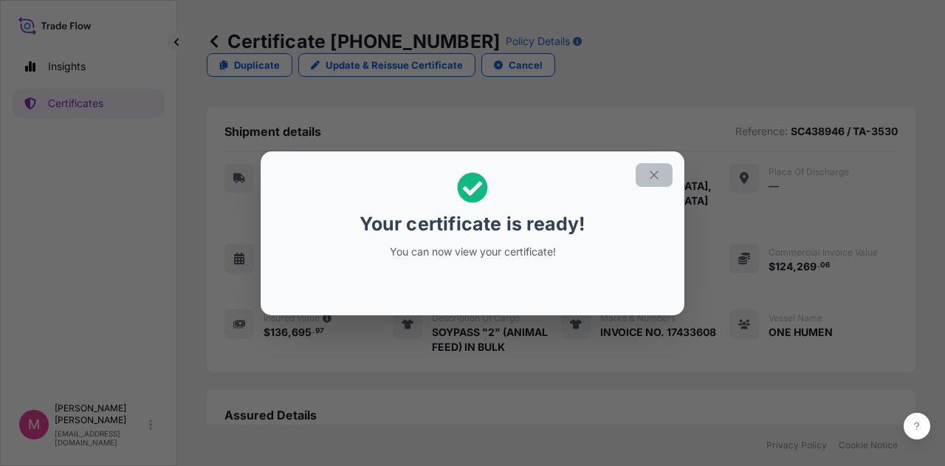
click at [654, 176] on icon "button" at bounding box center [654, 175] width 8 height 8
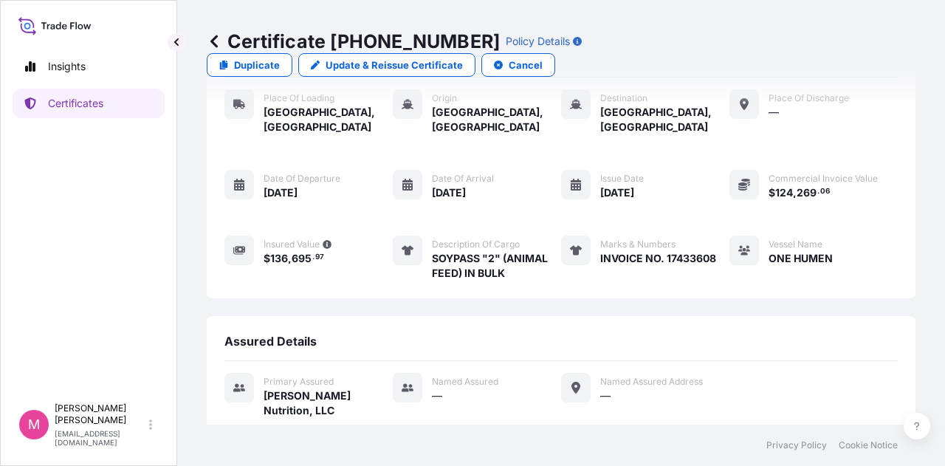
scroll to position [214, 0]
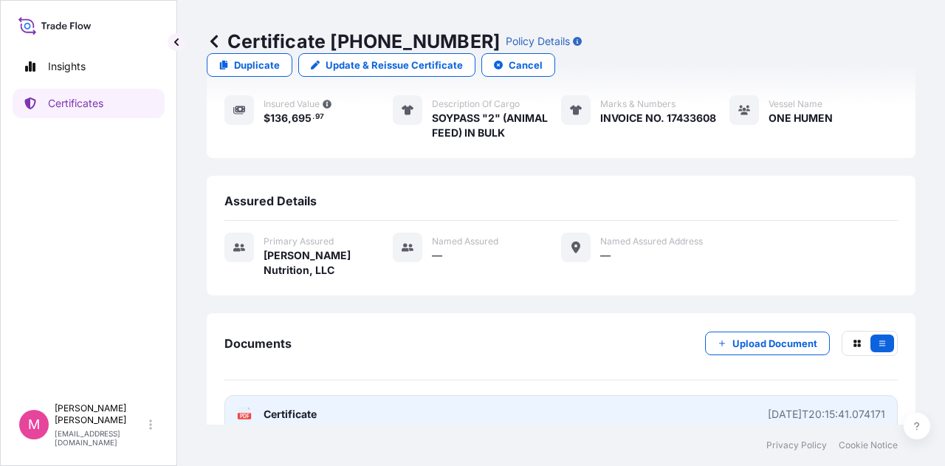
click at [312, 407] on span "Certificate" at bounding box center [290, 414] width 53 height 15
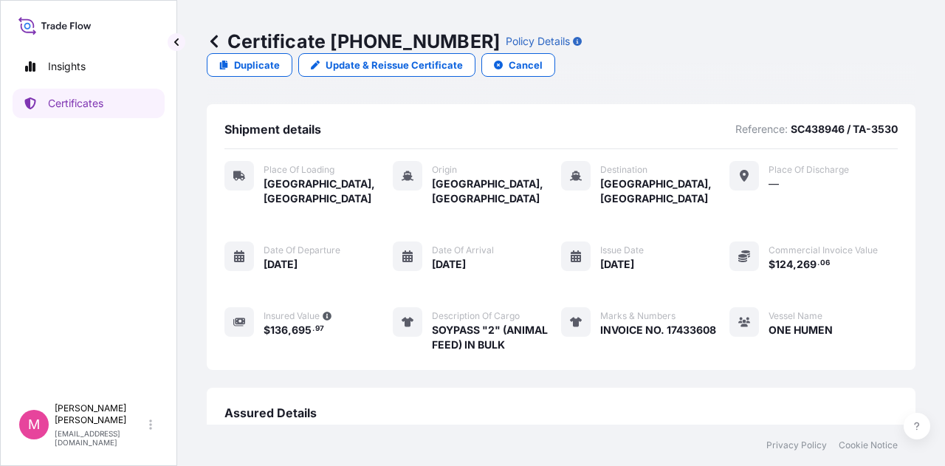
scroll to position [0, 0]
